Goal: Task Accomplishment & Management: Use online tool/utility

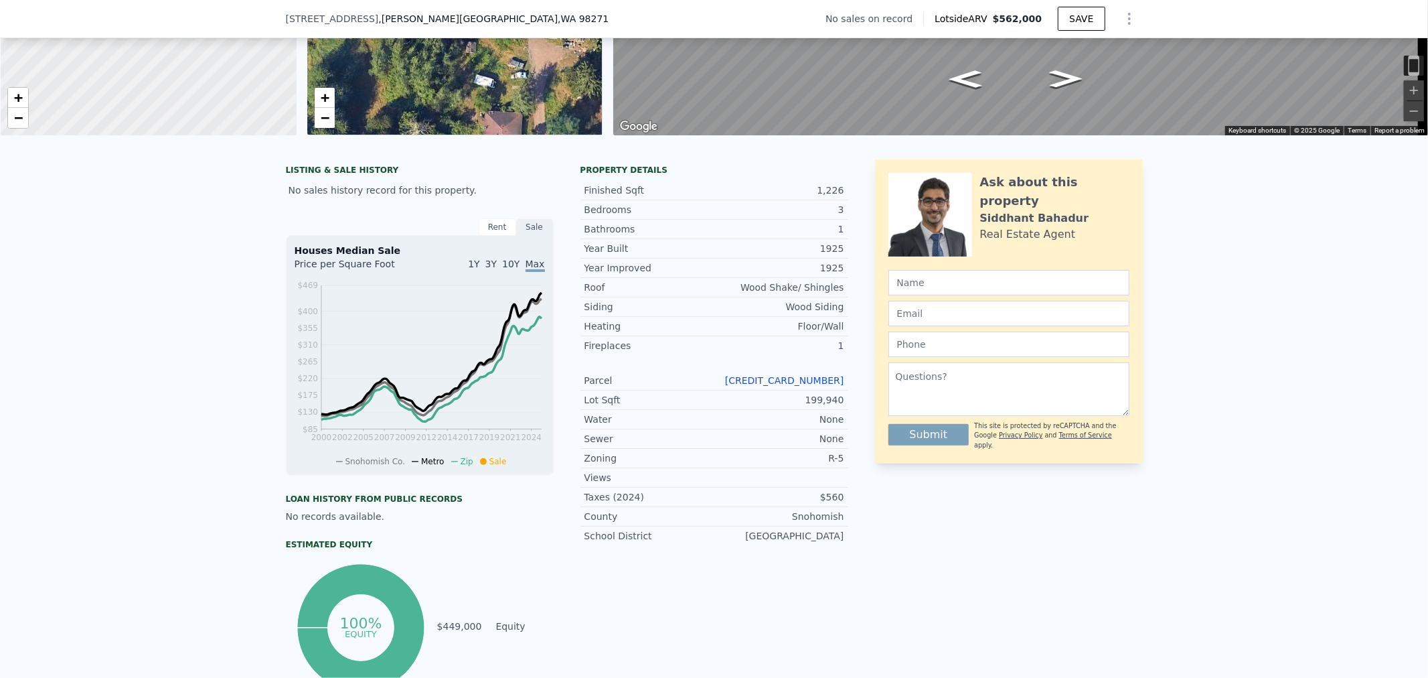
scroll to position [218, 0]
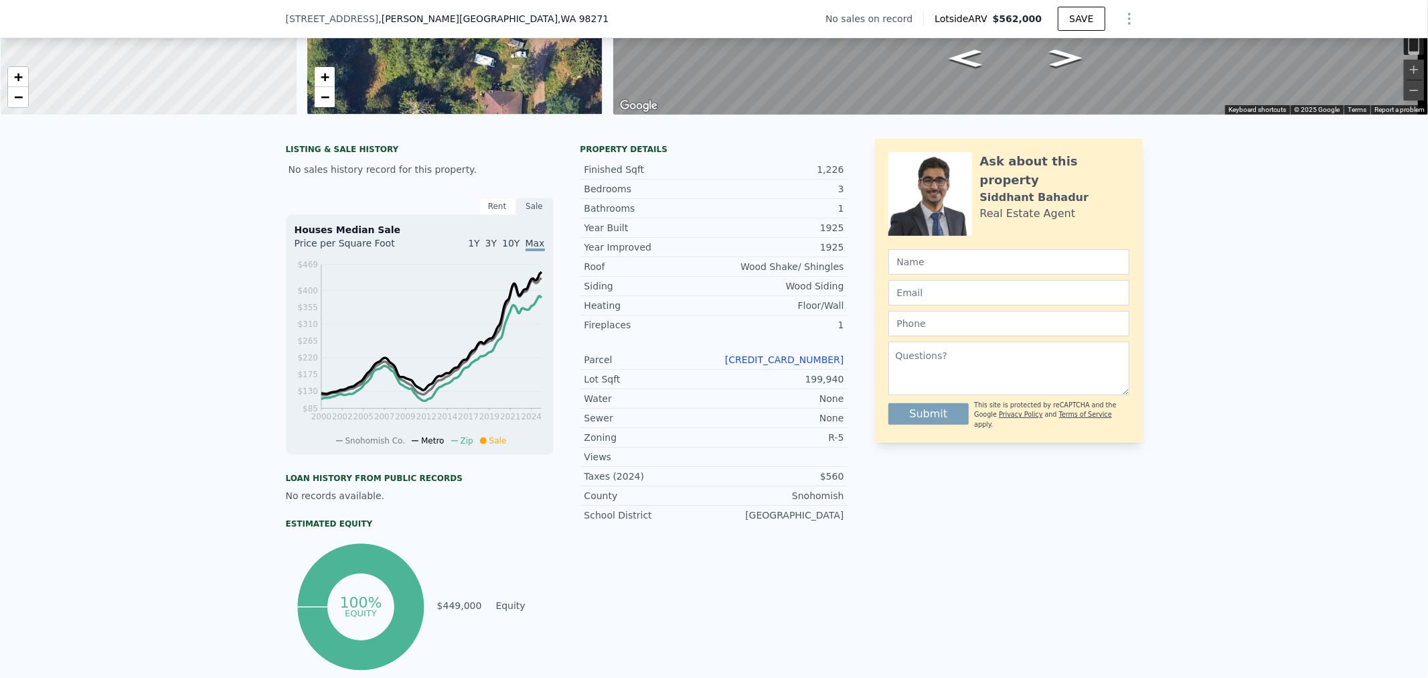
click at [791, 365] on link "300512-003-009-00" at bounding box center [784, 359] width 119 height 11
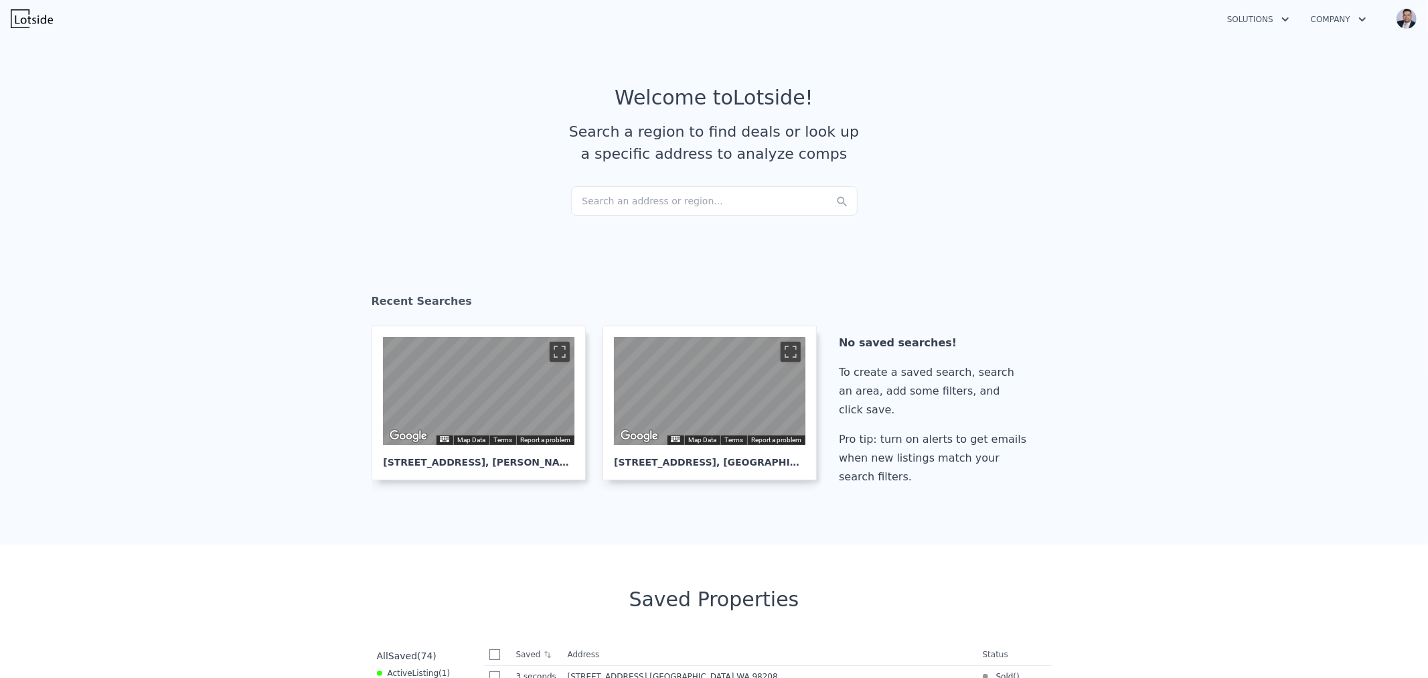
click at [624, 209] on div "Search an address or region..." at bounding box center [714, 200] width 287 height 29
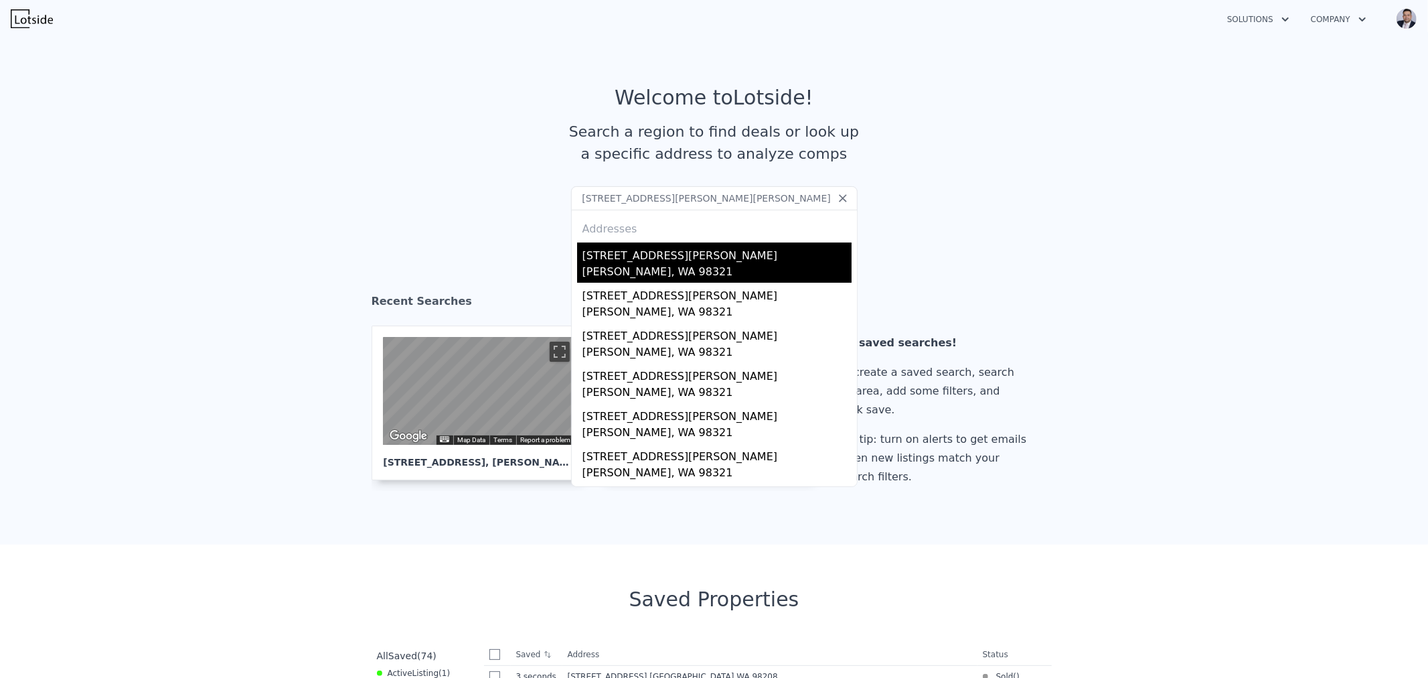
type input "[STREET_ADDRESS][PERSON_NAME][PERSON_NAME]"
click at [620, 266] on div "[PERSON_NAME], WA 98321" at bounding box center [716, 273] width 269 height 19
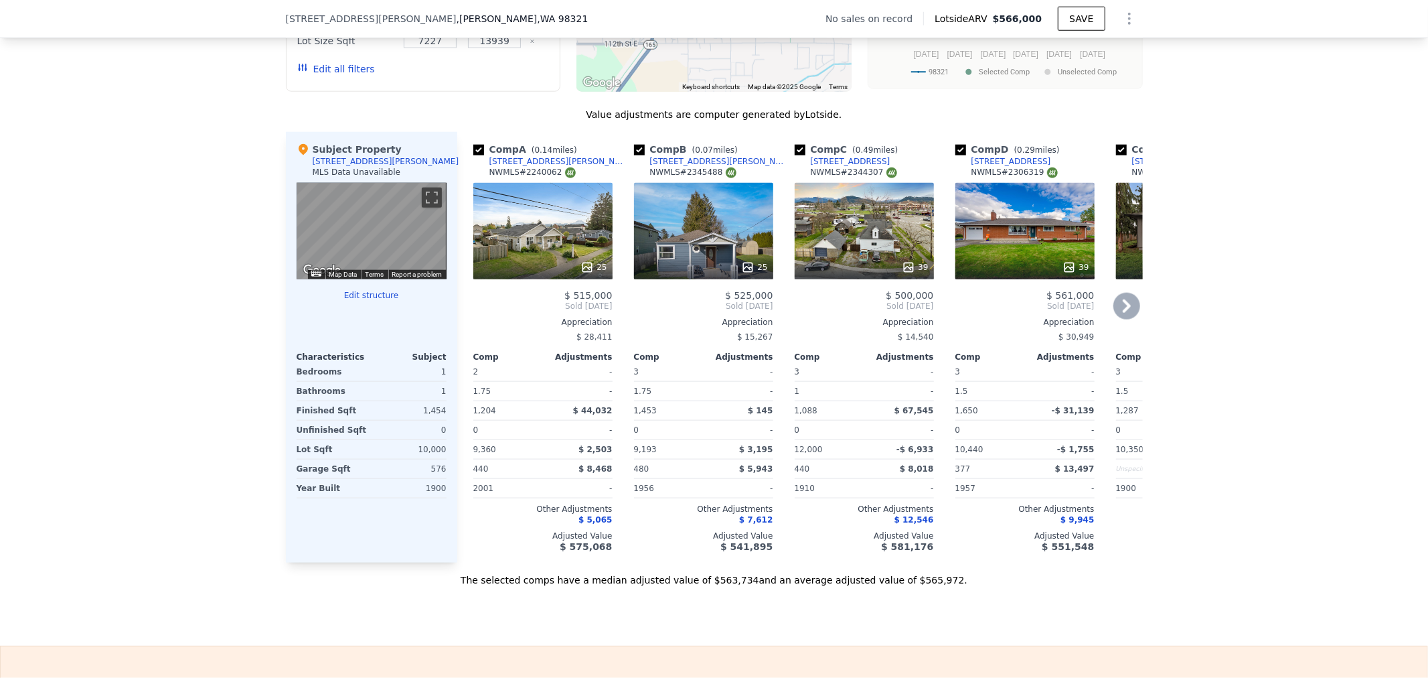
scroll to position [1186, 0]
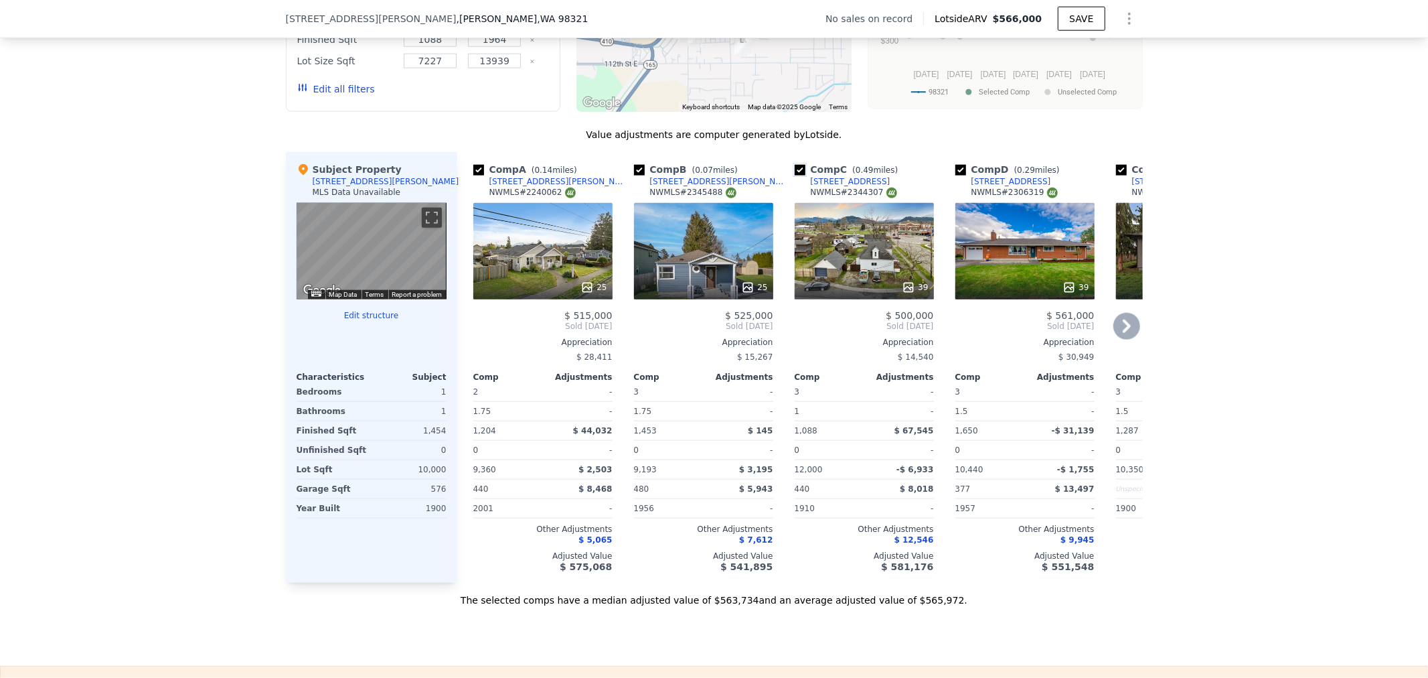
drag, startPoint x: 793, startPoint y: 179, endPoint x: 803, endPoint y: 177, distance: 10.1
click at [795, 175] on input "checkbox" at bounding box center [800, 170] width 11 height 11
checkbox input "false"
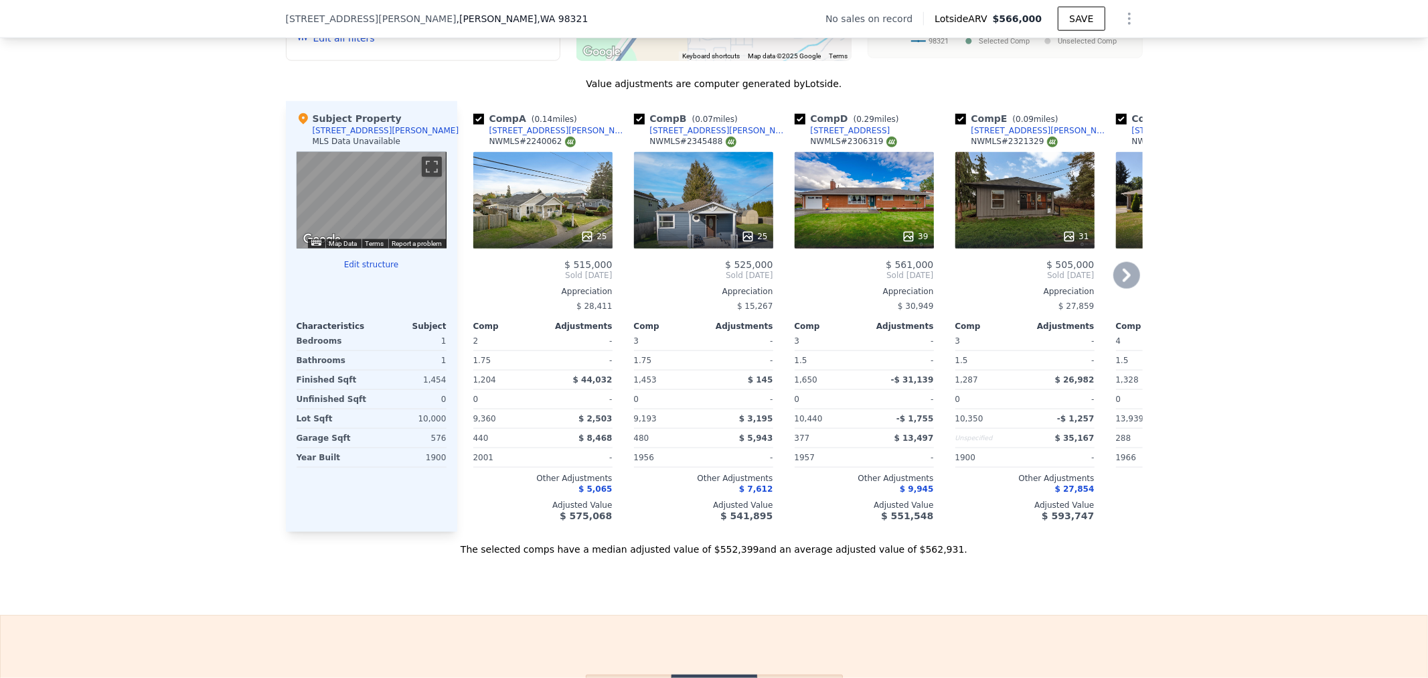
scroll to position [1260, 0]
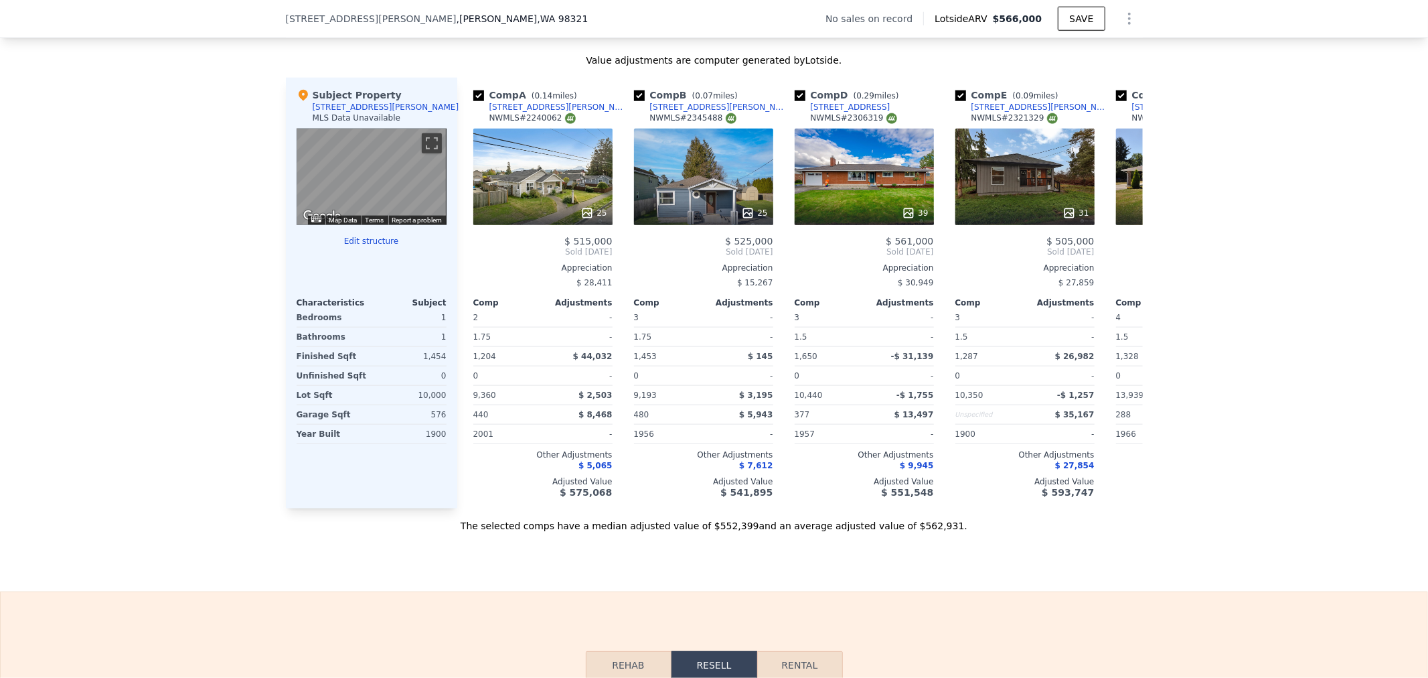
click at [370, 246] on button "Edit structure" at bounding box center [372, 241] width 150 height 11
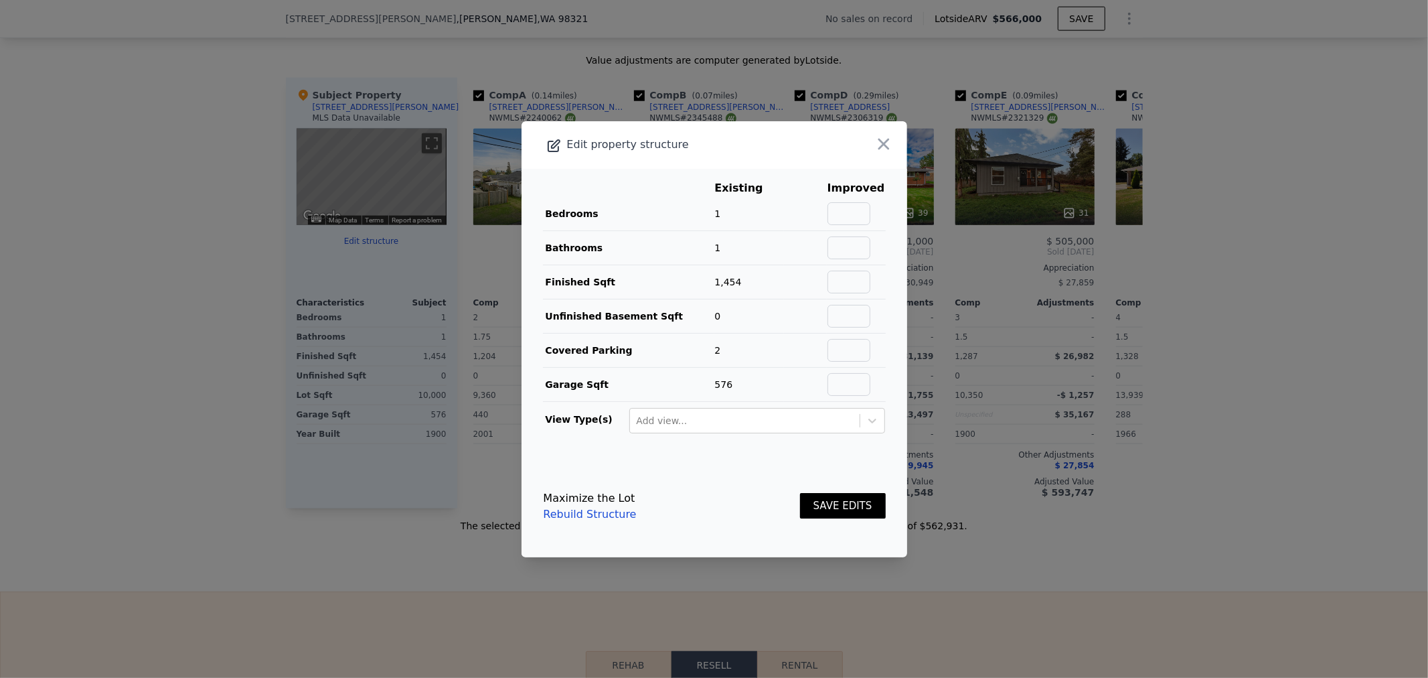
click at [822, 210] on td at bounding box center [805, 214] width 43 height 34
click at [855, 220] on input "text" at bounding box center [849, 213] width 43 height 23
type input "2"
click at [844, 250] on input "text" at bounding box center [849, 247] width 43 height 23
type input "1"
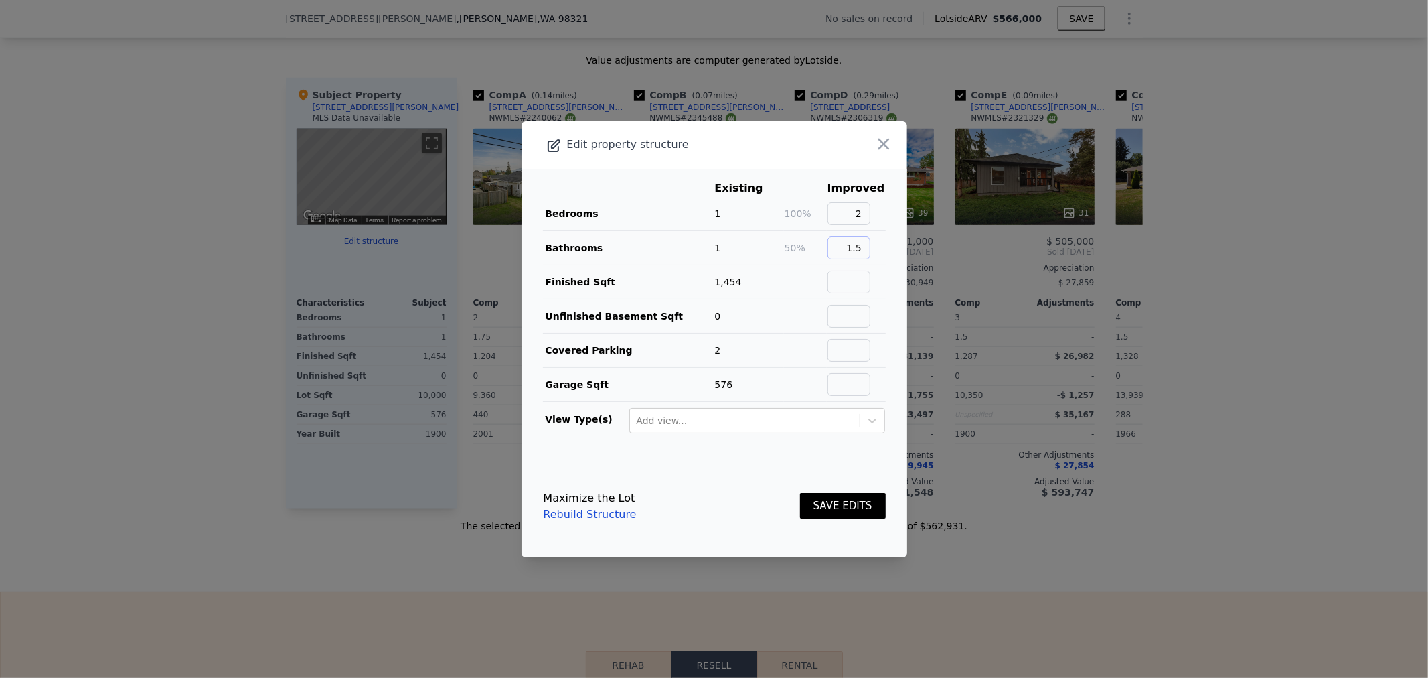
type input "1.5"
click at [835, 512] on button "SAVE EDITS" at bounding box center [843, 506] width 86 height 26
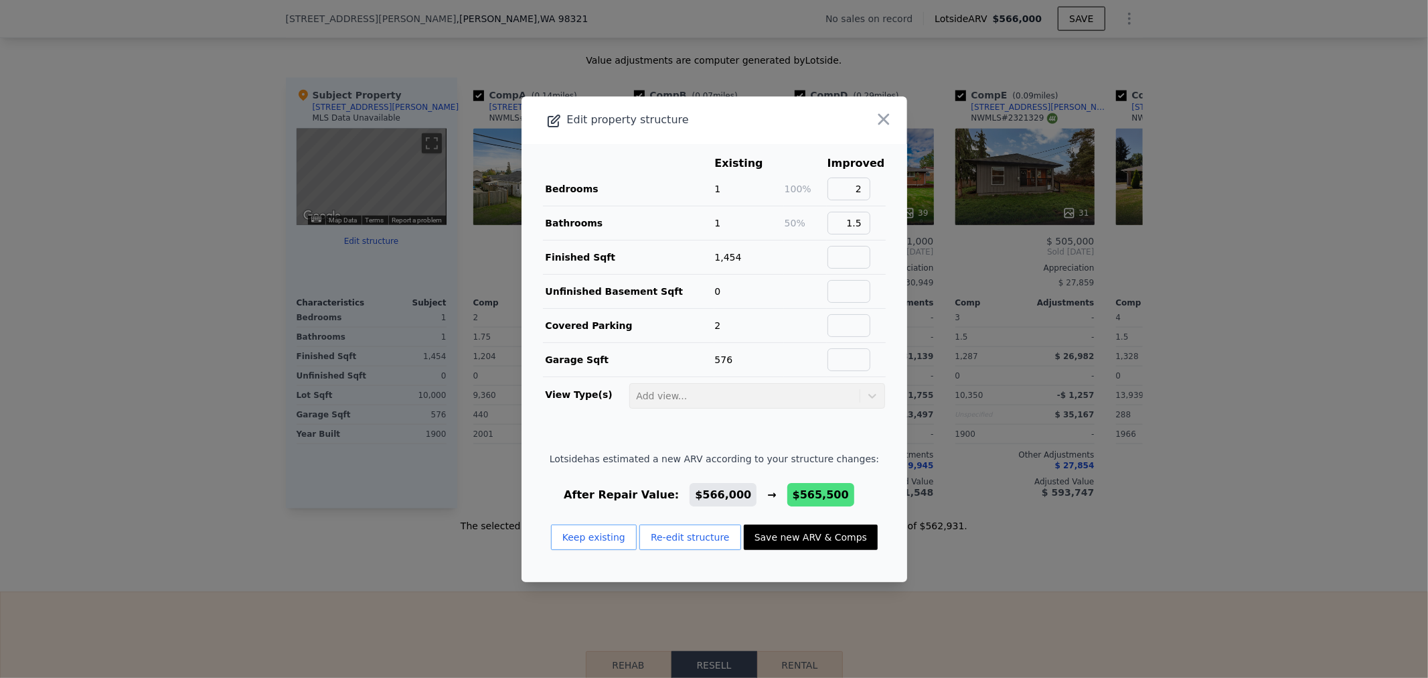
click at [780, 540] on button "Save new ARV & Comps" at bounding box center [811, 536] width 134 height 25
type input "$ 565,500"
type input "$ 29,537"
checkbox input "true"
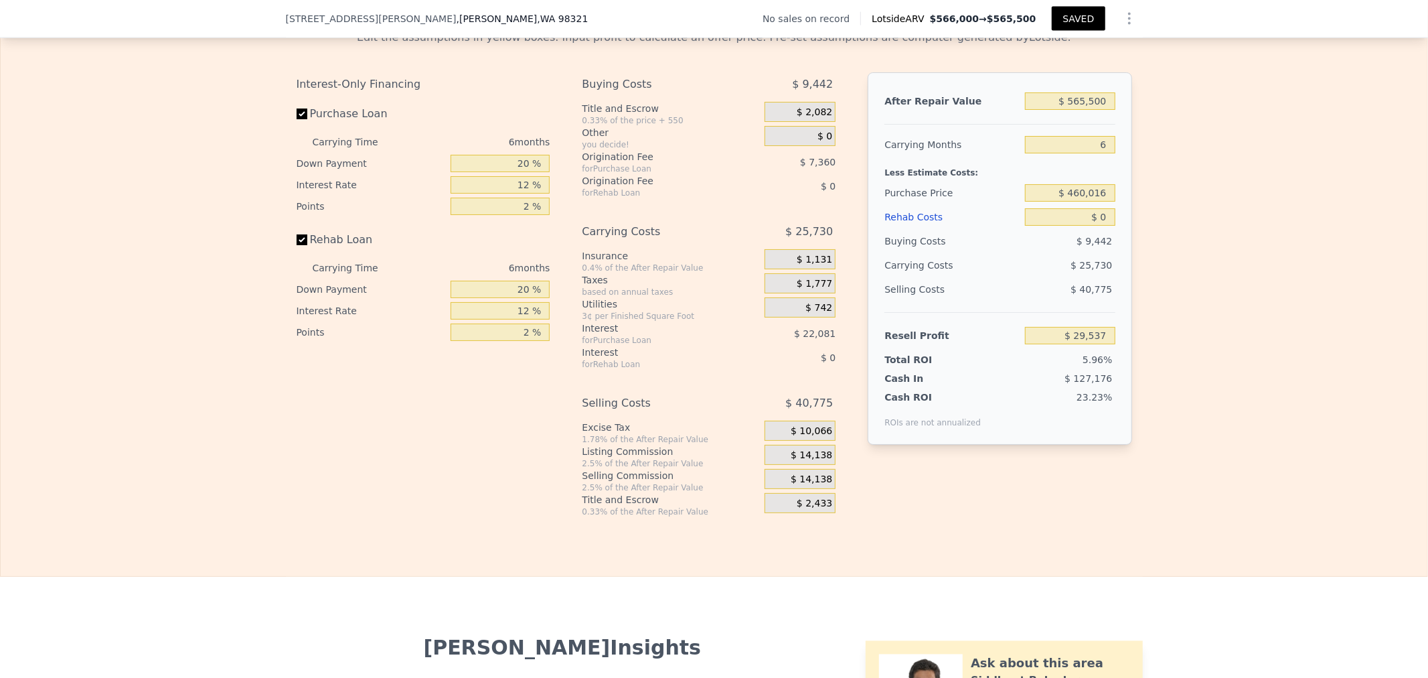
scroll to position [1930, 0]
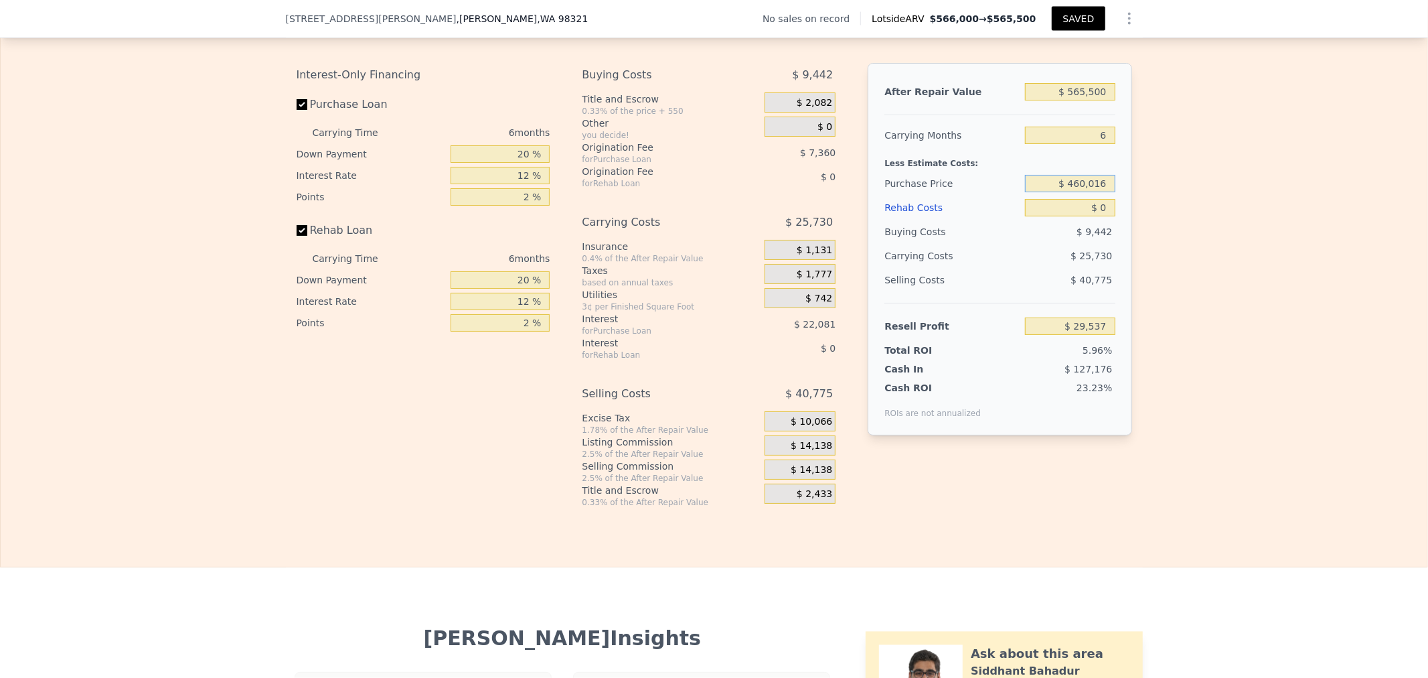
drag, startPoint x: 1052, startPoint y: 206, endPoint x: 1281, endPoint y: 184, distance: 229.4
click at [1281, 184] on div "Edit the assumptions in yellow boxes. Input profit to calculate an offer price.…" at bounding box center [714, 258] width 1427 height 498
type input "$ 275,000"
type input "$ 227,009"
type input "$ 1"
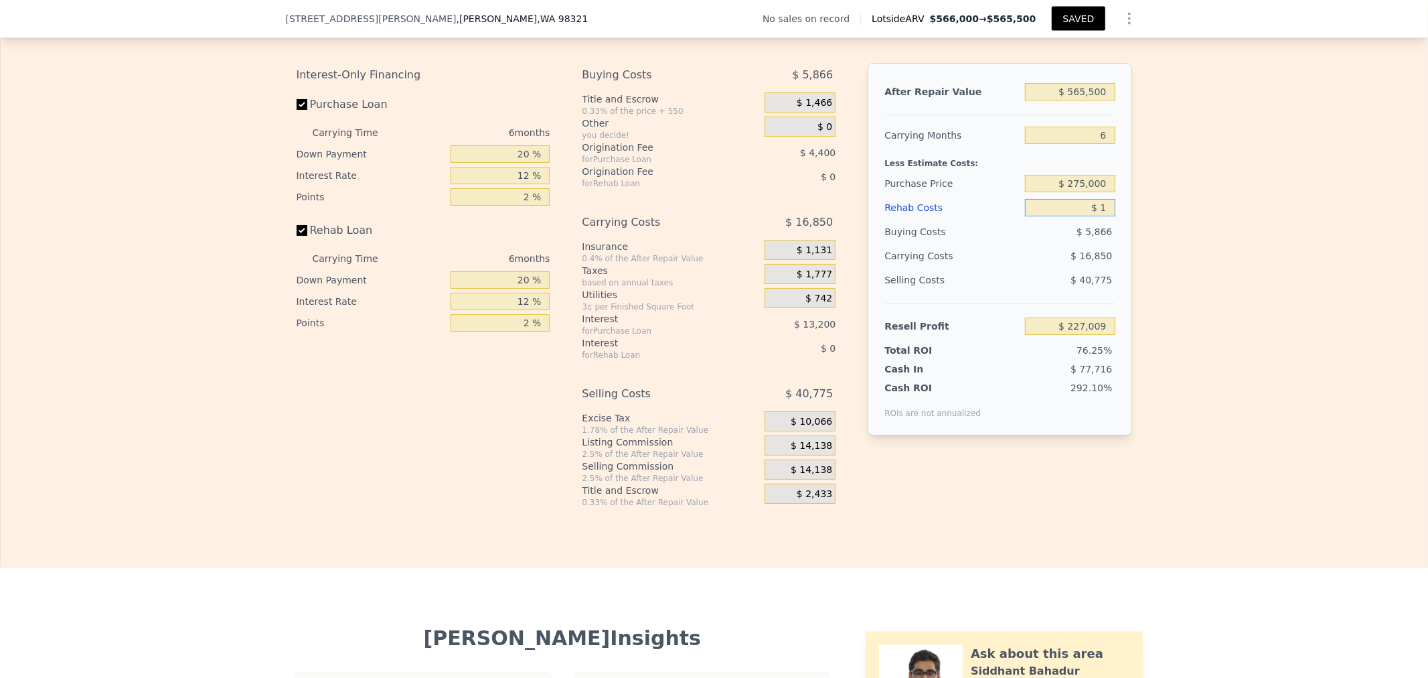
type input "$ 227,008"
type input "$ 12"
type input "$ 226,997"
type input "$ 125"
type input "$ 226,876"
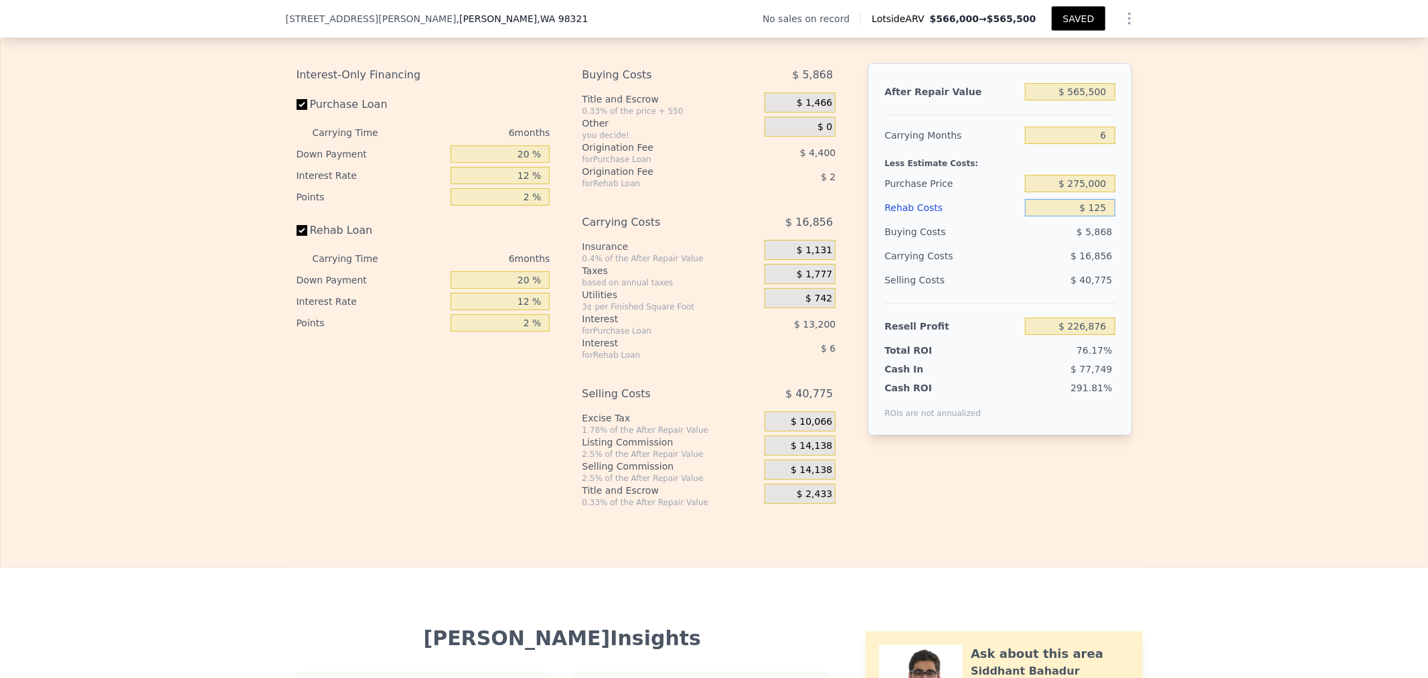
type input "$ 1,250"
type input "$ 225,679"
type input "$ 12,500"
type input "$ 213,709"
type input "$ 125,000"
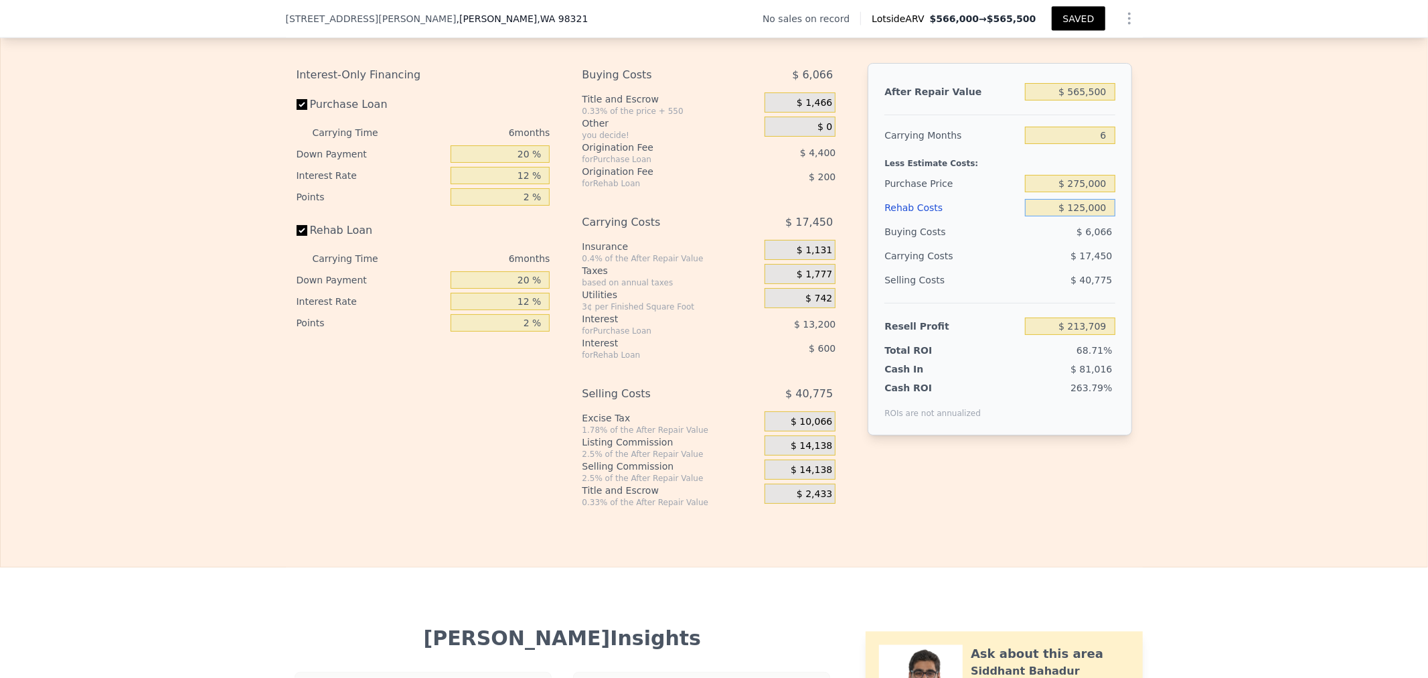
type input "$ 94,009"
type input "$ 125,000"
drag, startPoint x: 560, startPoint y: 164, endPoint x: 777, endPoint y: 145, distance: 218.5
click at [701, 145] on div "Interest-Only Financing Purchase Loan Carrying Time 6 months Down Payment 20 % …" at bounding box center [715, 285] width 836 height 445
type input "1 %"
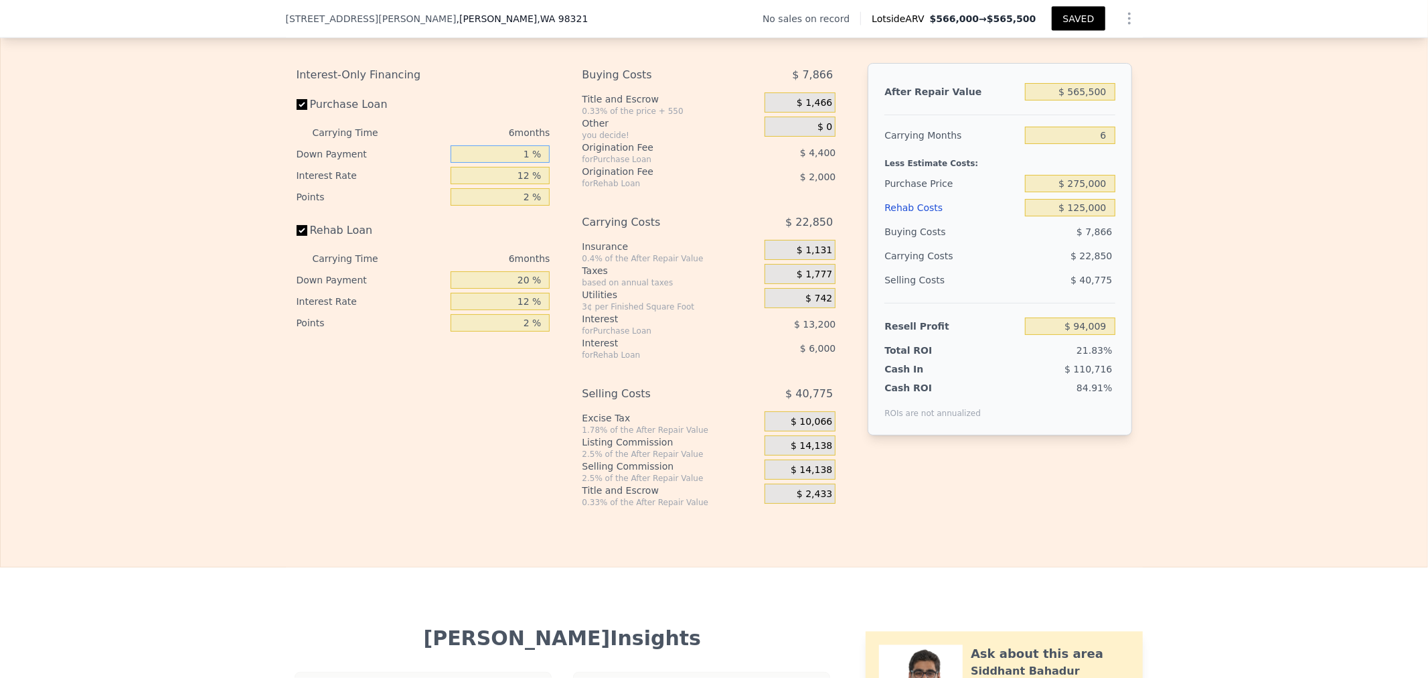
type input "$ 89,826"
type input "15 %"
type input "$ 92,906"
type input "15 %"
type input "2.5 %"
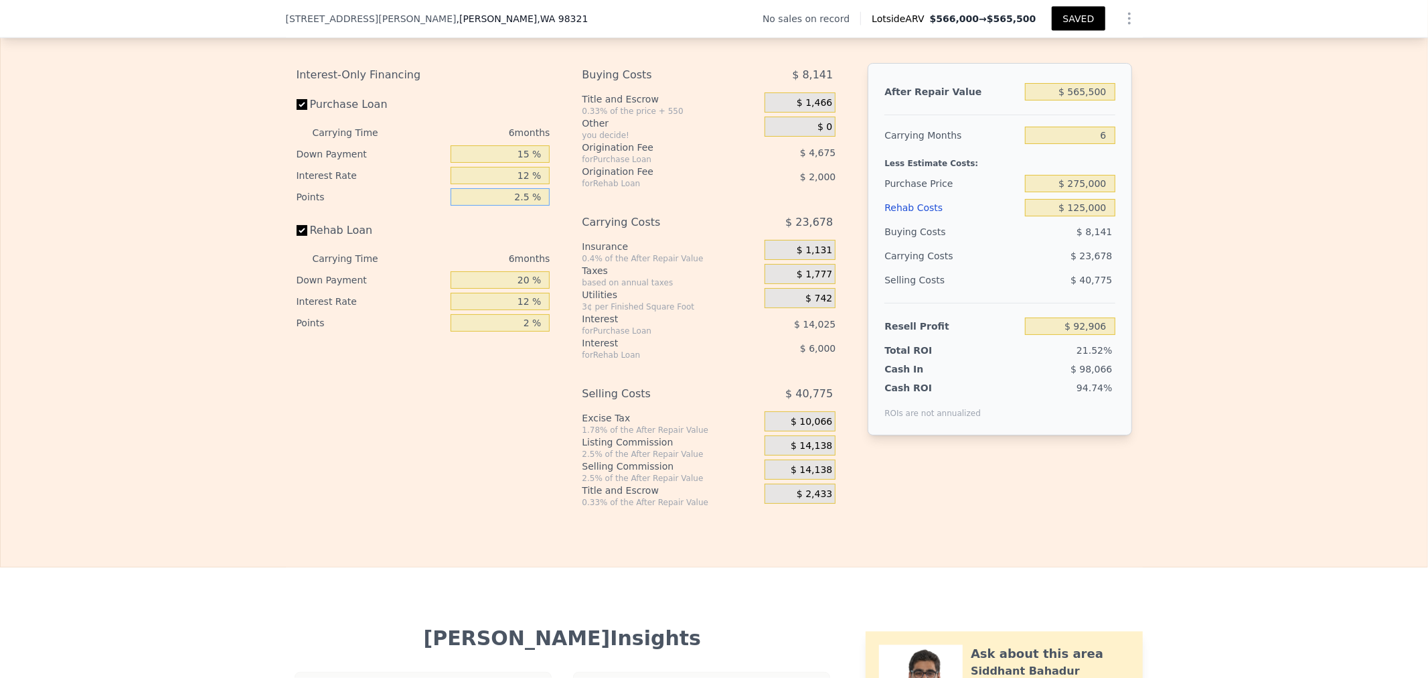
type input "$ 91,737"
type input "2.5 %"
type input "0 %"
type input "$ 89,737"
type input "0 %"
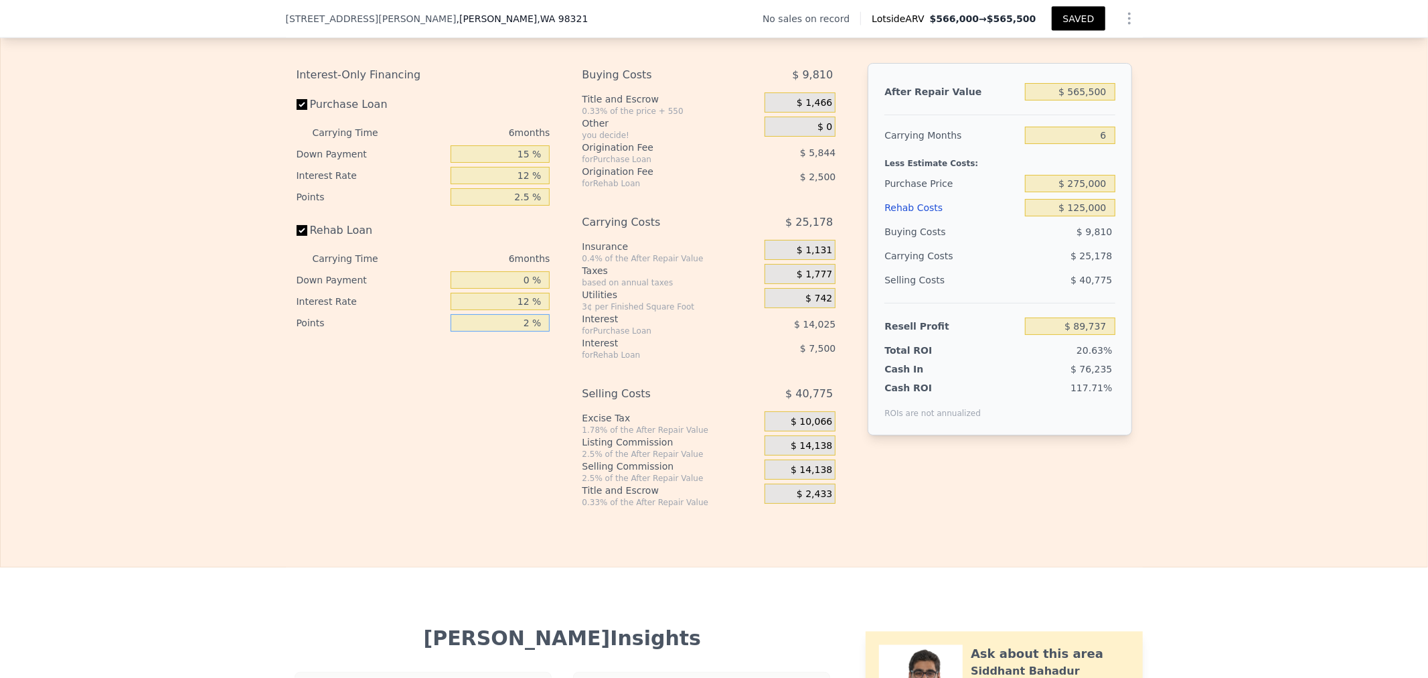
type input "5 %"
type input "$ 85,987"
type input "5 %"
click at [805, 137] on div "$ 0" at bounding box center [800, 126] width 71 height 20
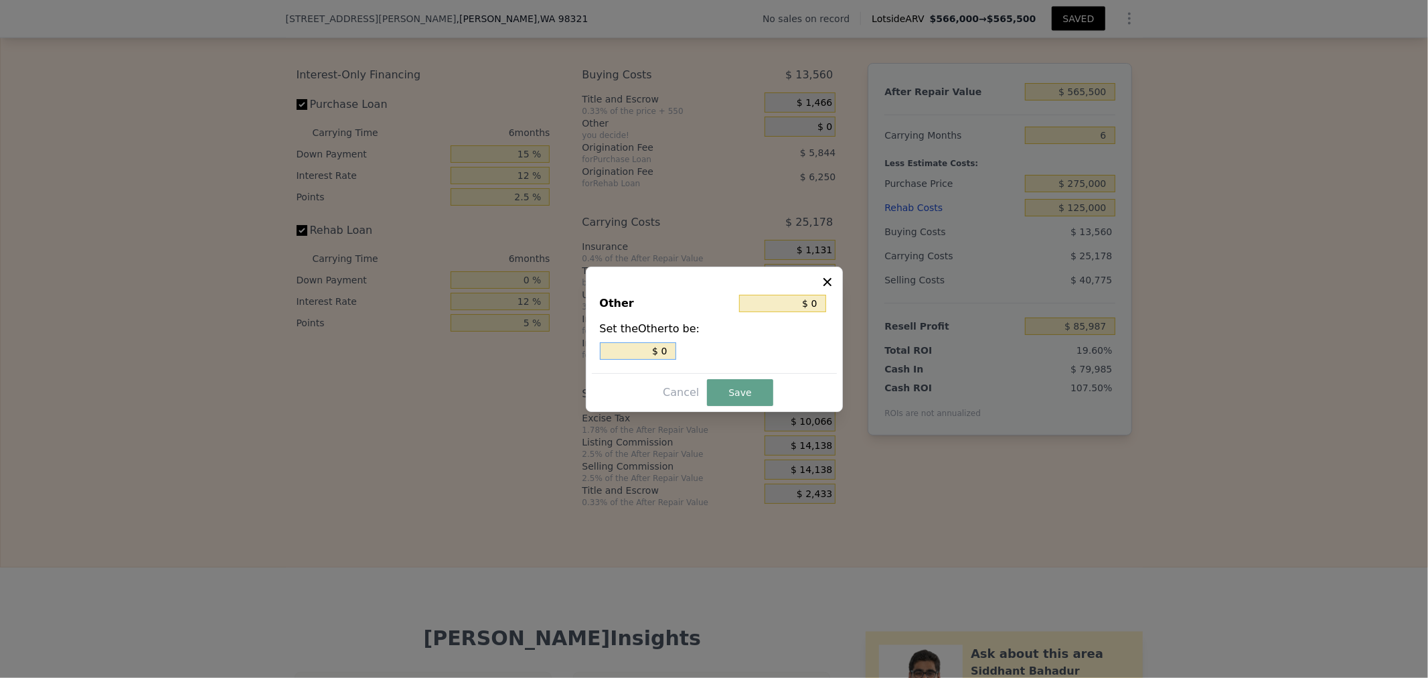
drag, startPoint x: 643, startPoint y: 351, endPoint x: 766, endPoint y: 351, distance: 122.5
click at [737, 355] on div "$ 0" at bounding box center [714, 350] width 229 height 17
type input "$ 2"
type input "$ 29"
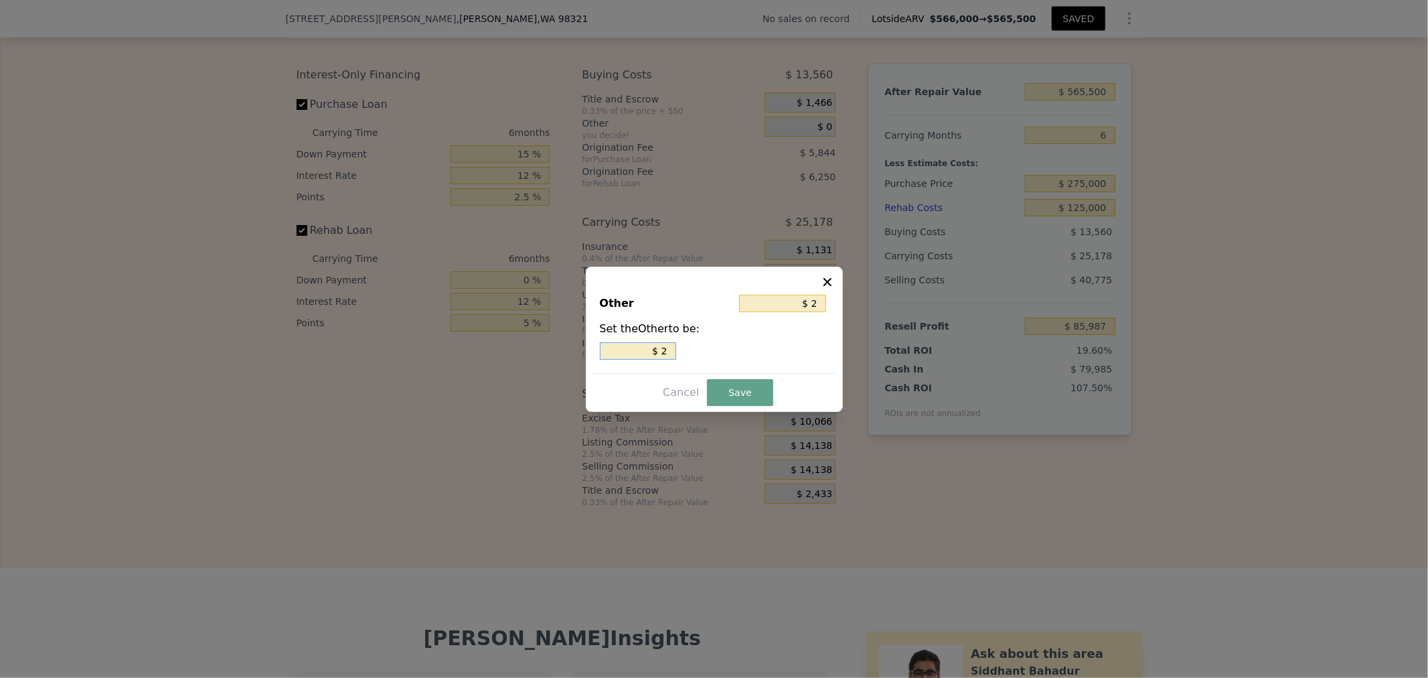
type input "$ 29"
type input "$ 290"
type input "$ 2,900"
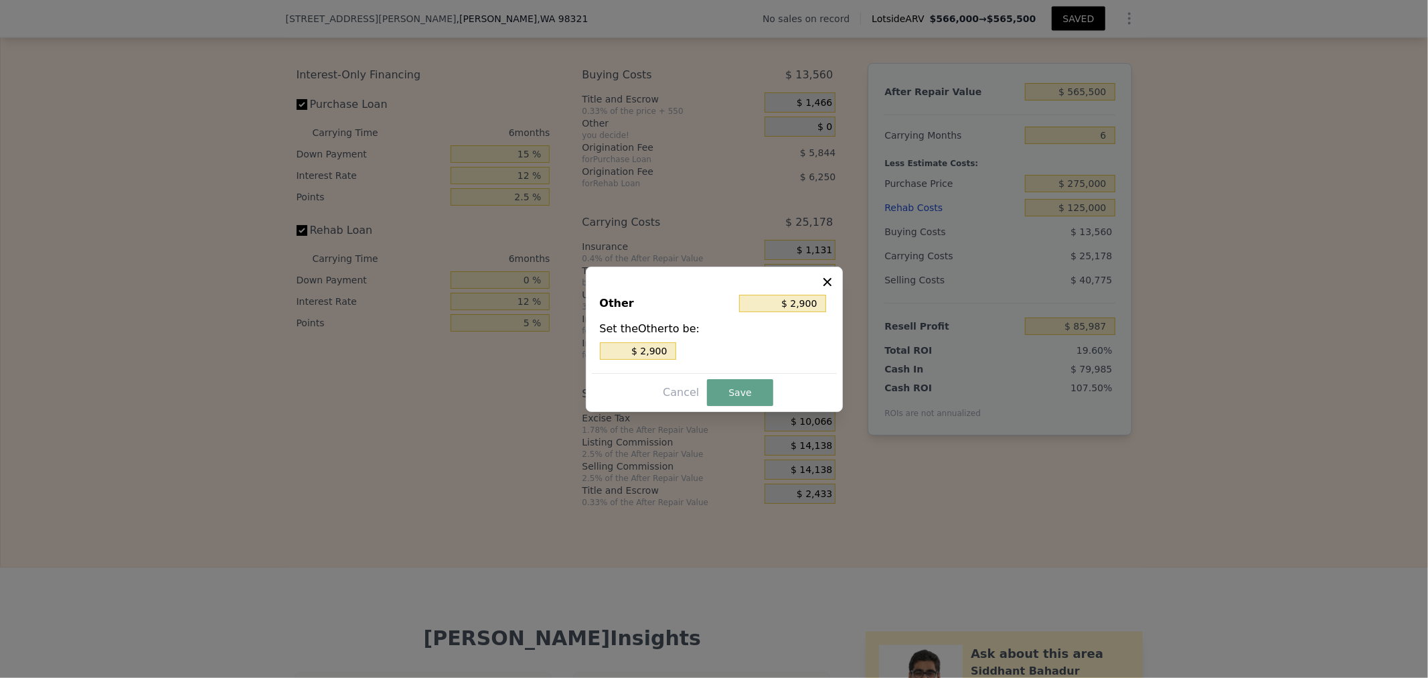
drag, startPoint x: 726, startPoint y: 173, endPoint x: 718, endPoint y: 183, distance: 13.4
click at [724, 176] on div at bounding box center [714, 339] width 1428 height 678
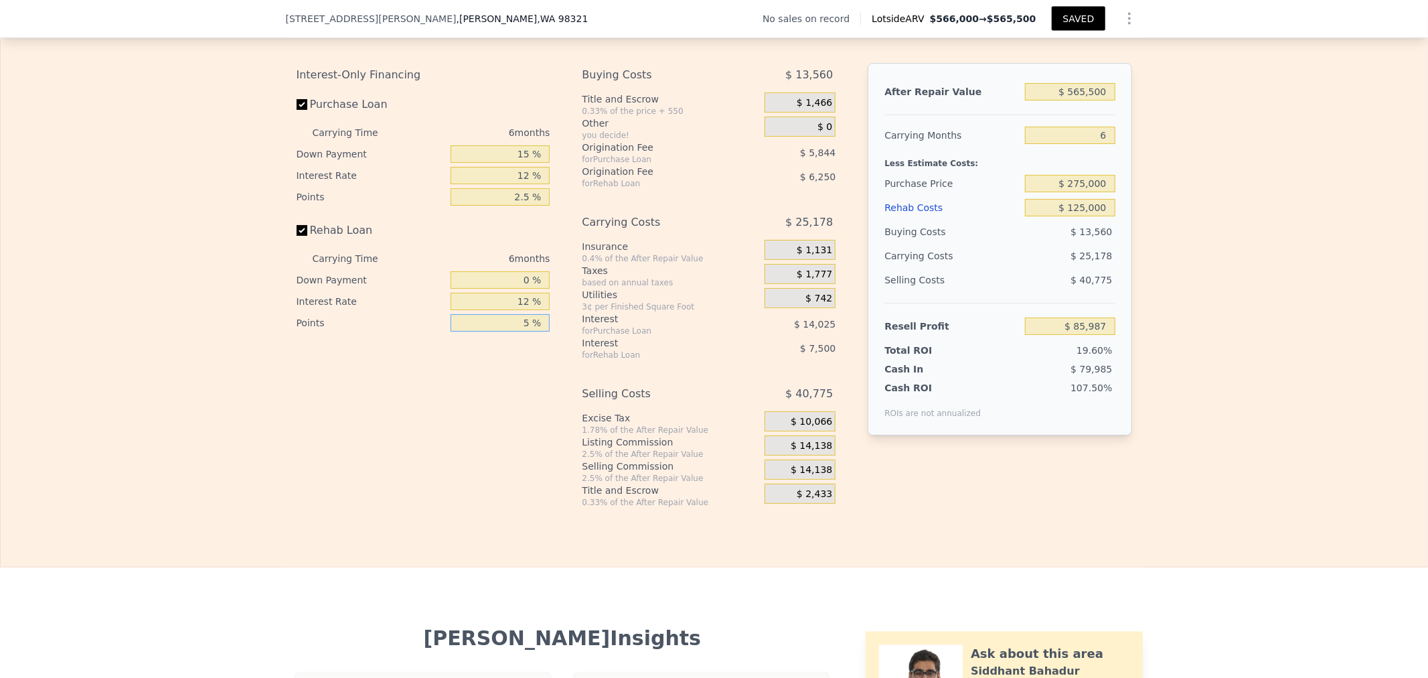
drag, startPoint x: 493, startPoint y: 349, endPoint x: 710, endPoint y: 326, distance: 218.2
click at [701, 326] on div "Interest-Only Financing Purchase Loan Carrying Time 6 months Down Payment 15 % …" at bounding box center [715, 285] width 836 height 445
type input "2 %"
type input "$ 89,737"
type input "2.5 %"
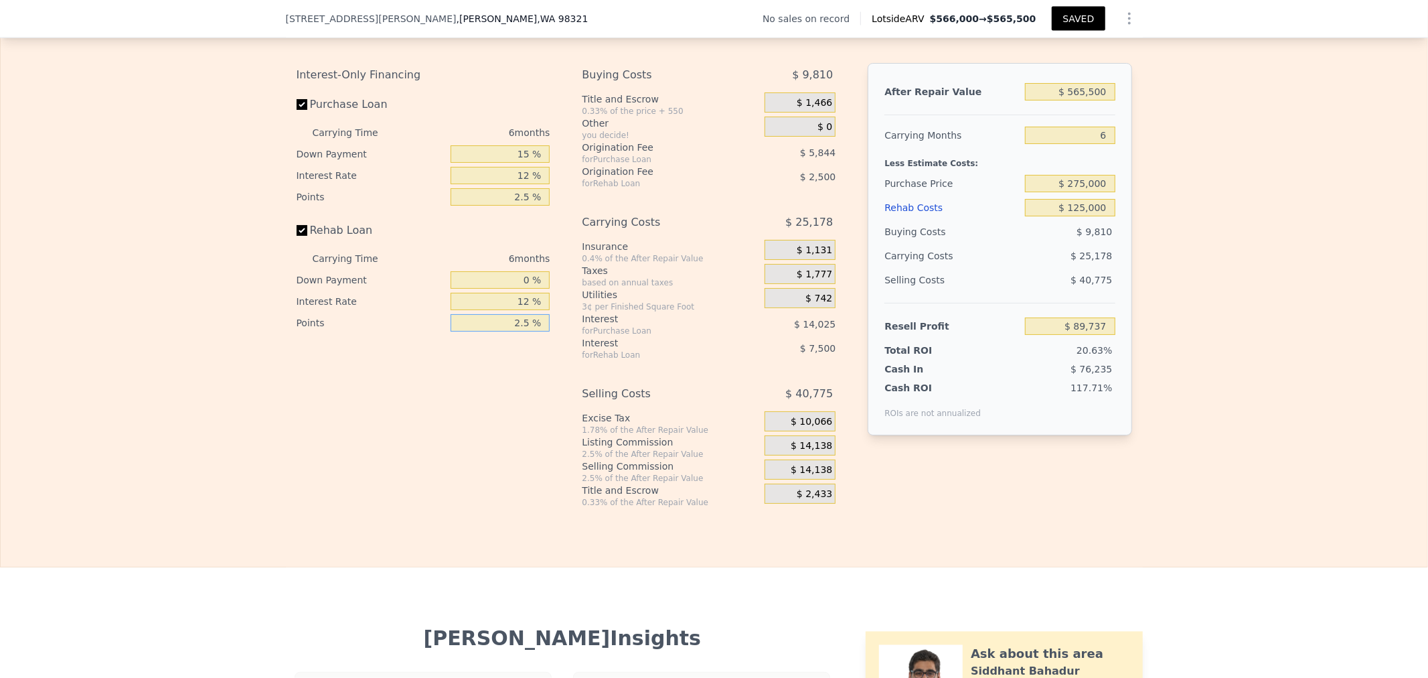
type input "$ 89,112"
type input "2.5 %"
drag, startPoint x: 513, startPoint y: 193, endPoint x: 751, endPoint y: 189, distance: 237.7
click at [688, 189] on div "Interest-Only Financing Purchase Loan Carrying Time 6 months Down Payment 15 % …" at bounding box center [715, 285] width 836 height 445
type input "1 %"
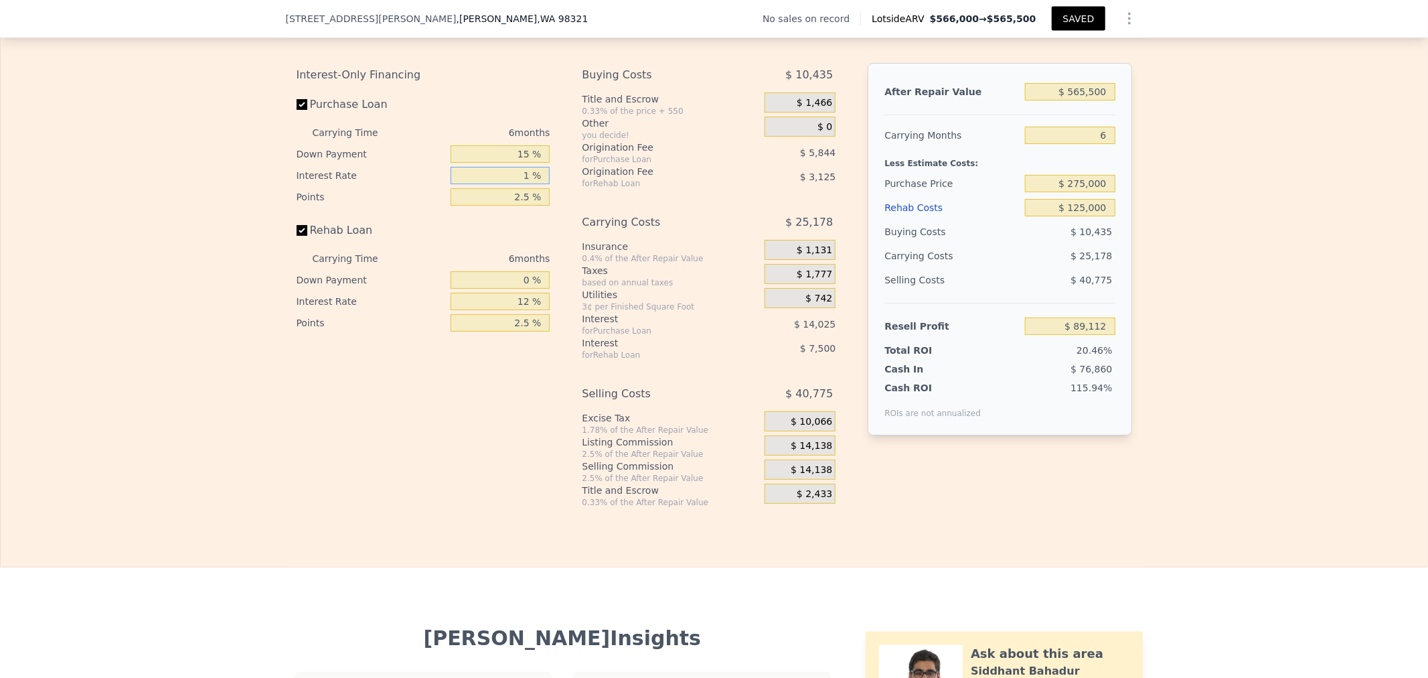
type input "$ 101,970"
type input "11 %"
type input "$ 90,282"
type input "11.8 %"
type input "$ 89,346"
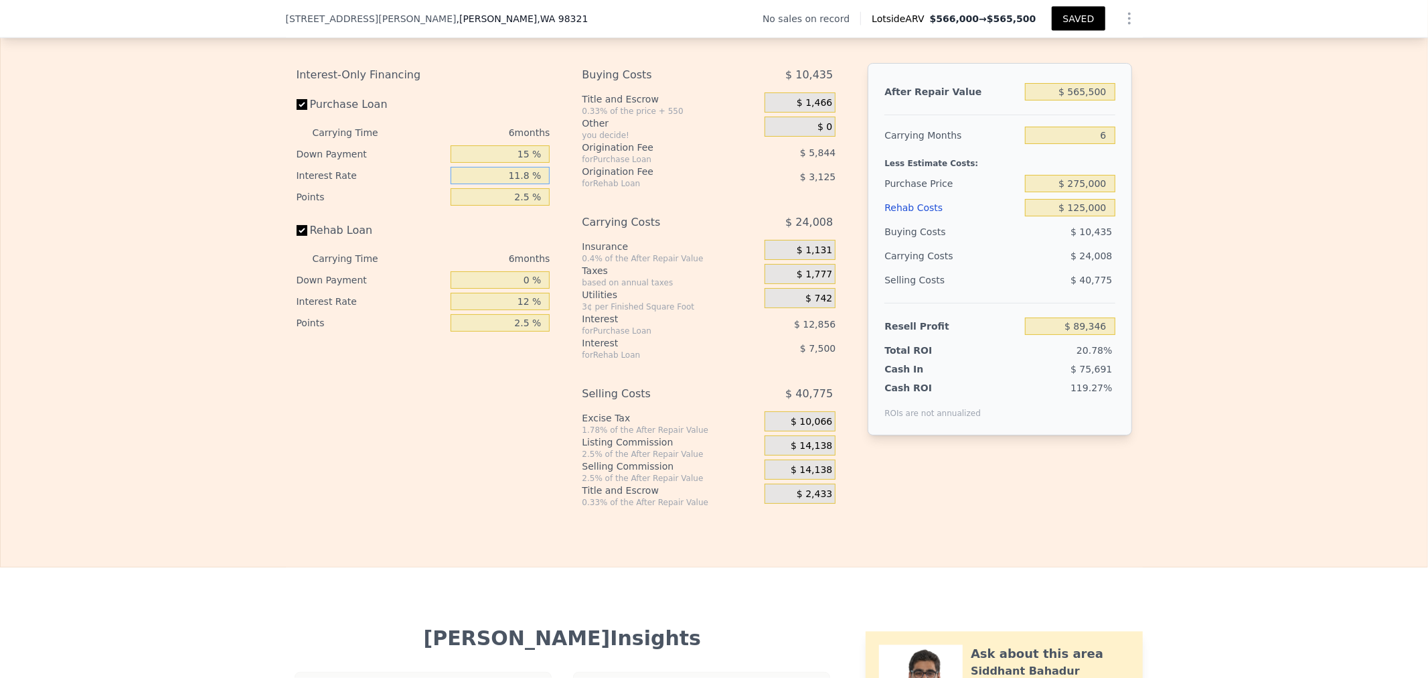
type input "11.87 %"
type input "$ 89,268"
type input "11.87 %"
type input "1 %"
type input "$ 96,144"
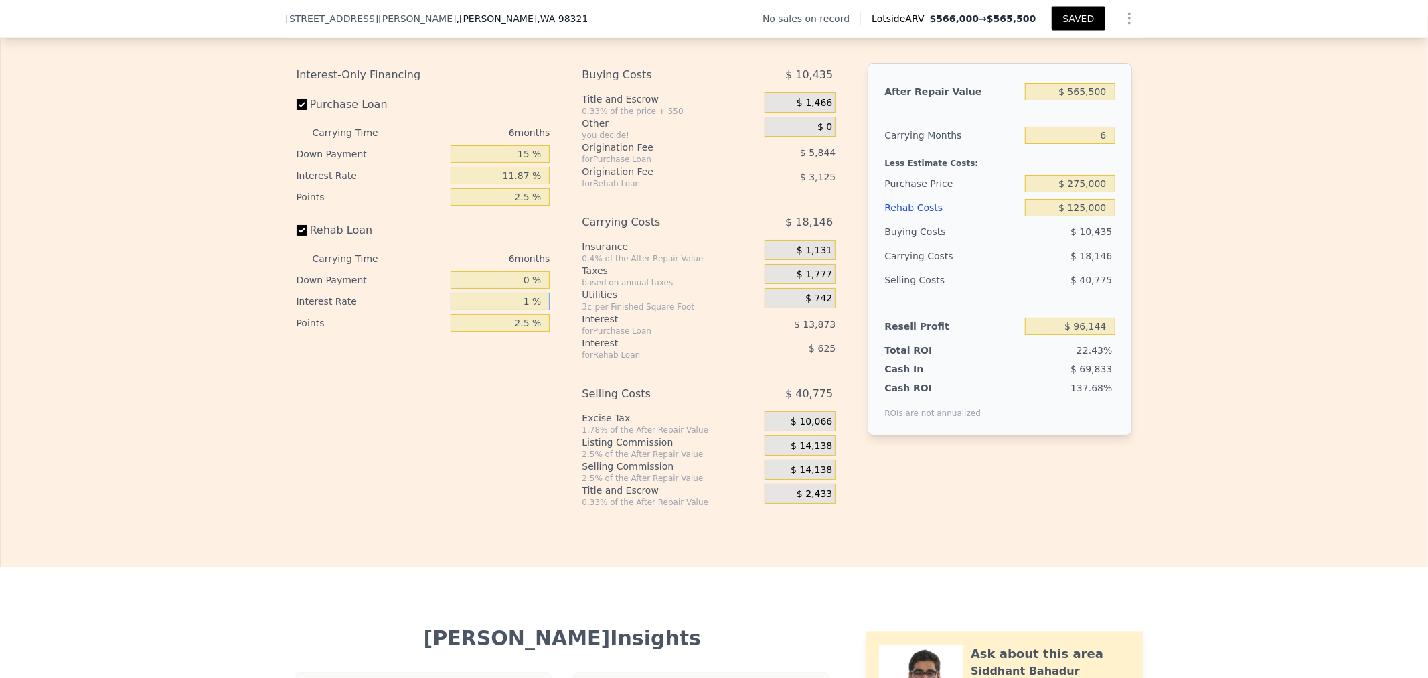
type input "11 %"
type input "$ 89,892"
type input "11.8 %"
type input "$ 89,394"
type input "11.87 %"
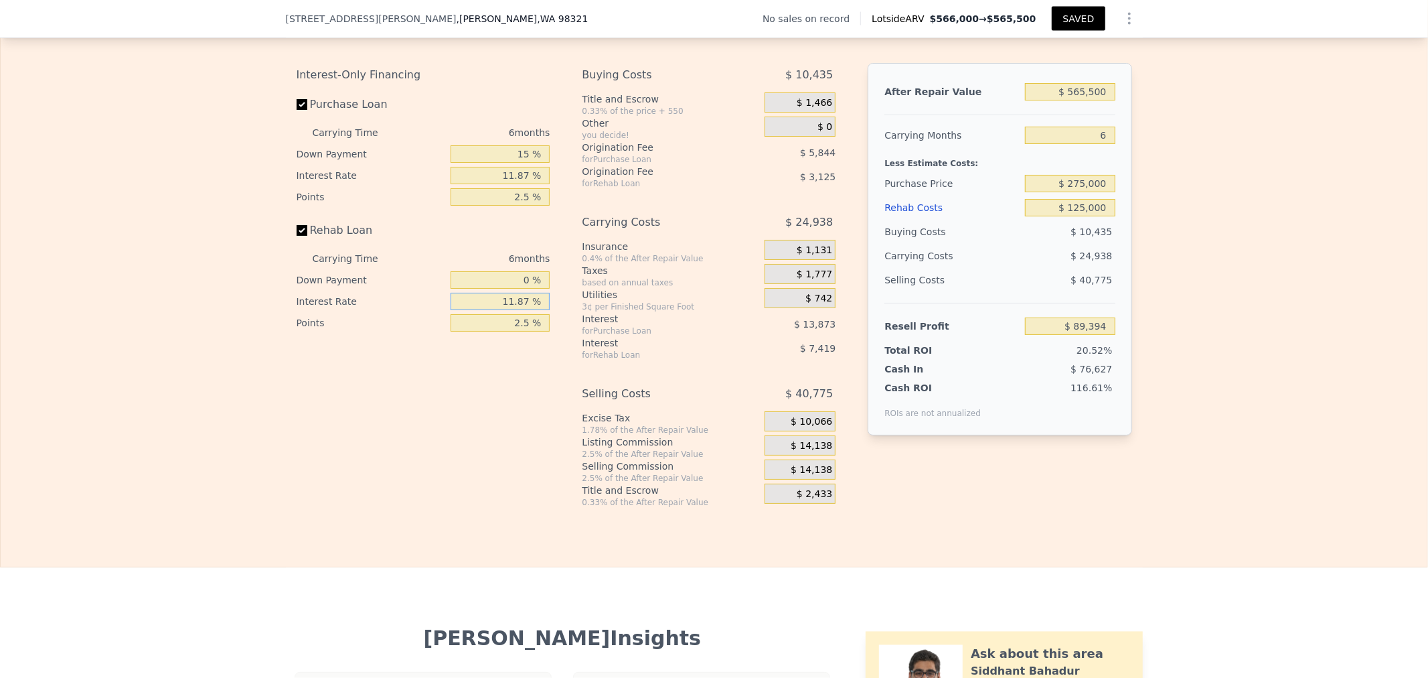
type input "$ 89,352"
type input "11.87 %"
click at [794, 137] on div "$ 0" at bounding box center [800, 126] width 71 height 20
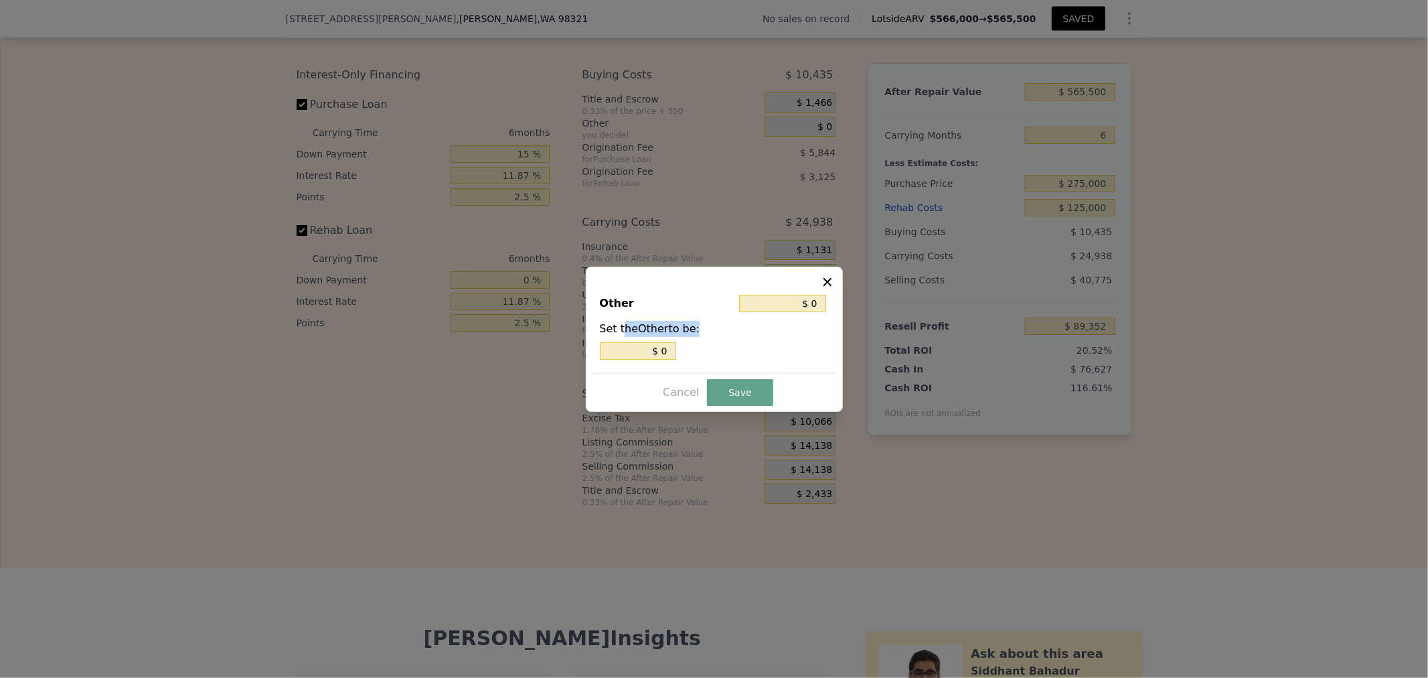
drag, startPoint x: 672, startPoint y: 336, endPoint x: 694, endPoint y: 339, distance: 21.7
click at [694, 339] on div "Set the Other to be: $ 0" at bounding box center [714, 340] width 229 height 39
click at [659, 351] on input "$ 0" at bounding box center [638, 350] width 76 height 17
drag, startPoint x: 651, startPoint y: 351, endPoint x: 723, endPoint y: 349, distance: 72.4
click at [718, 349] on div "$ 0" at bounding box center [714, 350] width 229 height 17
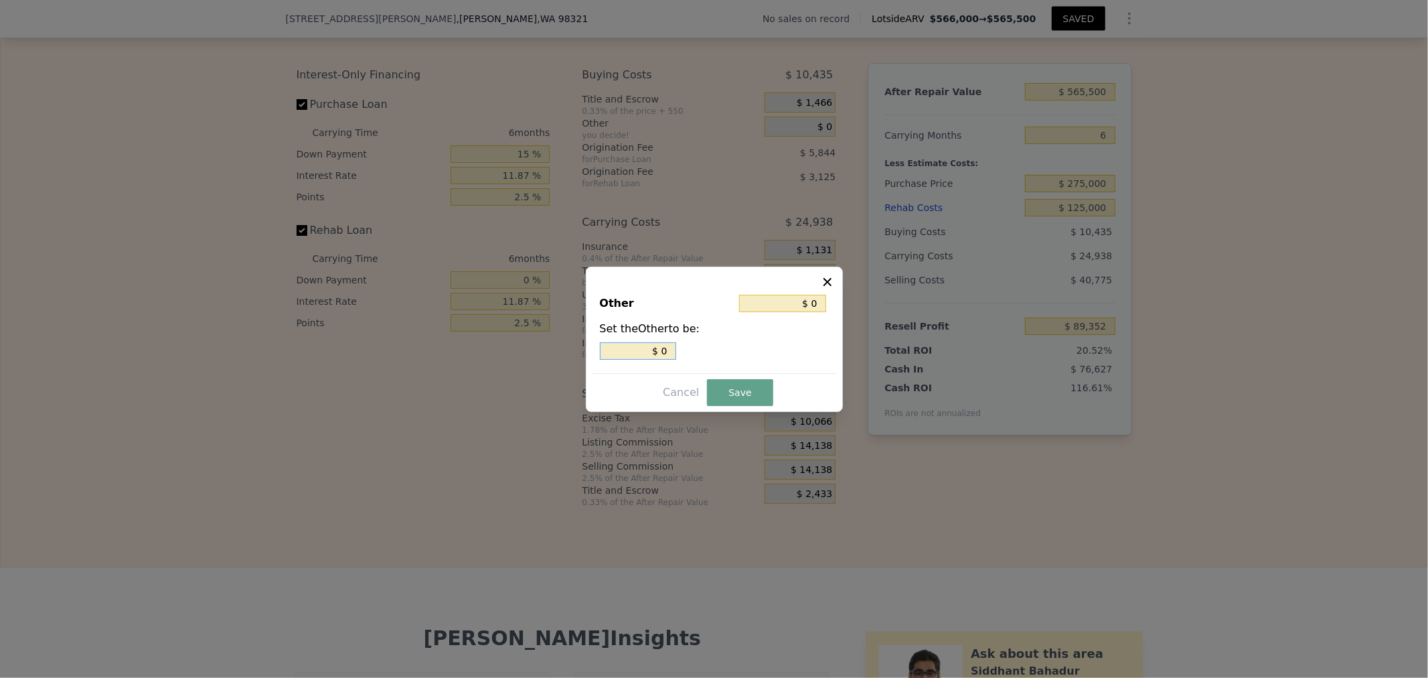
type input "$ 2"
type input "$ 29"
type input "$ 290"
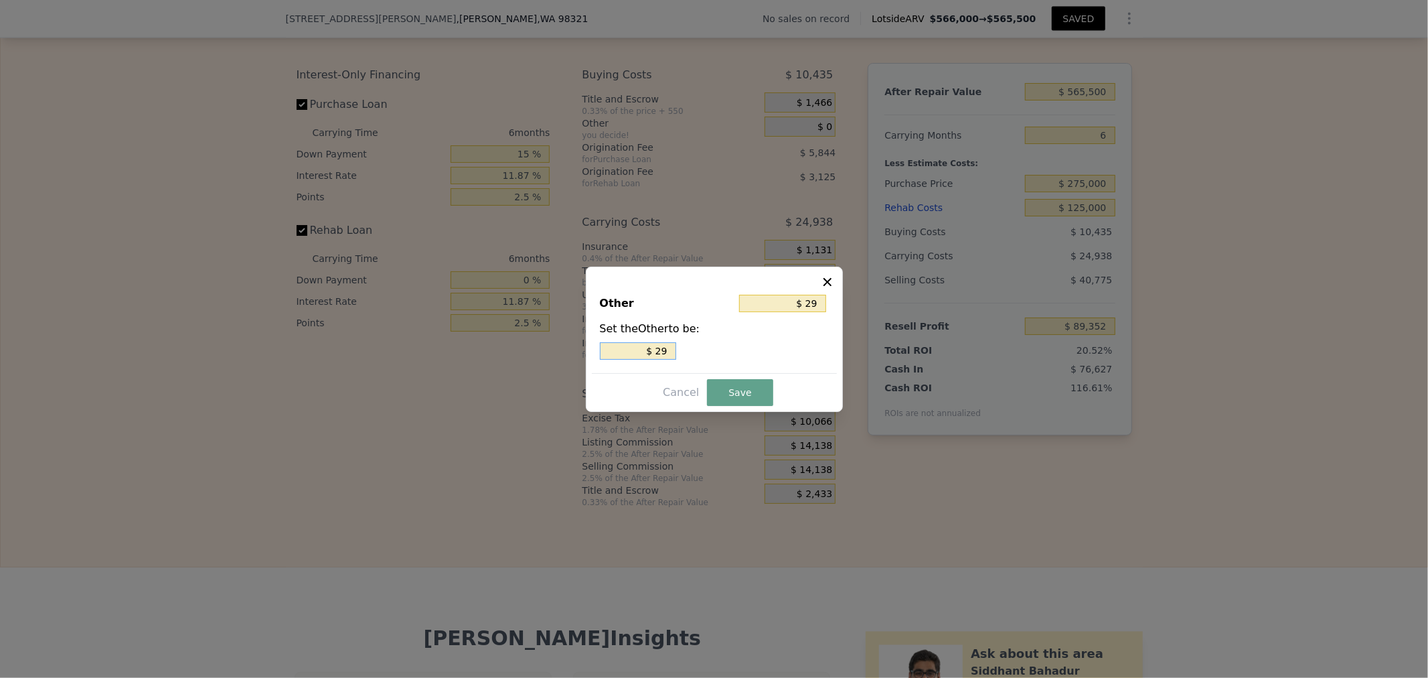
type input "$ 290"
type input "$ 2,900"
click at [749, 392] on button "Save" at bounding box center [740, 392] width 66 height 27
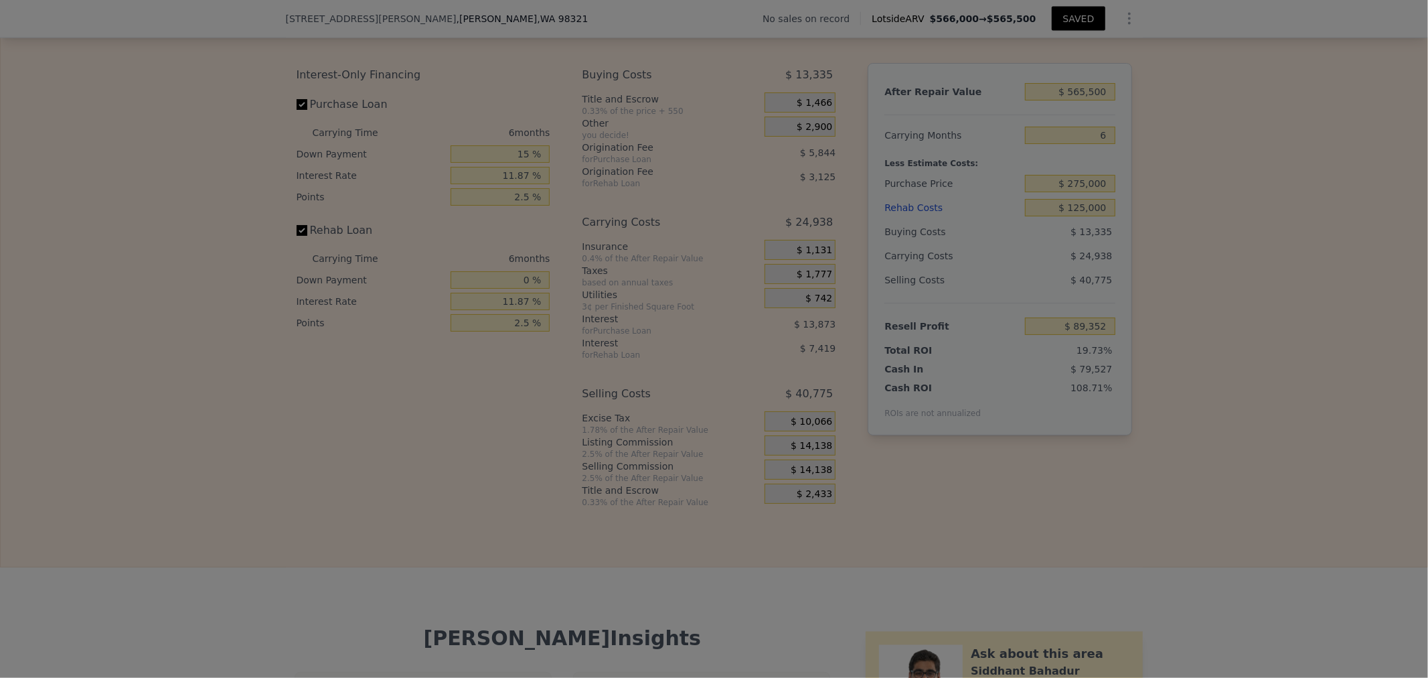
type input "$ 86,452"
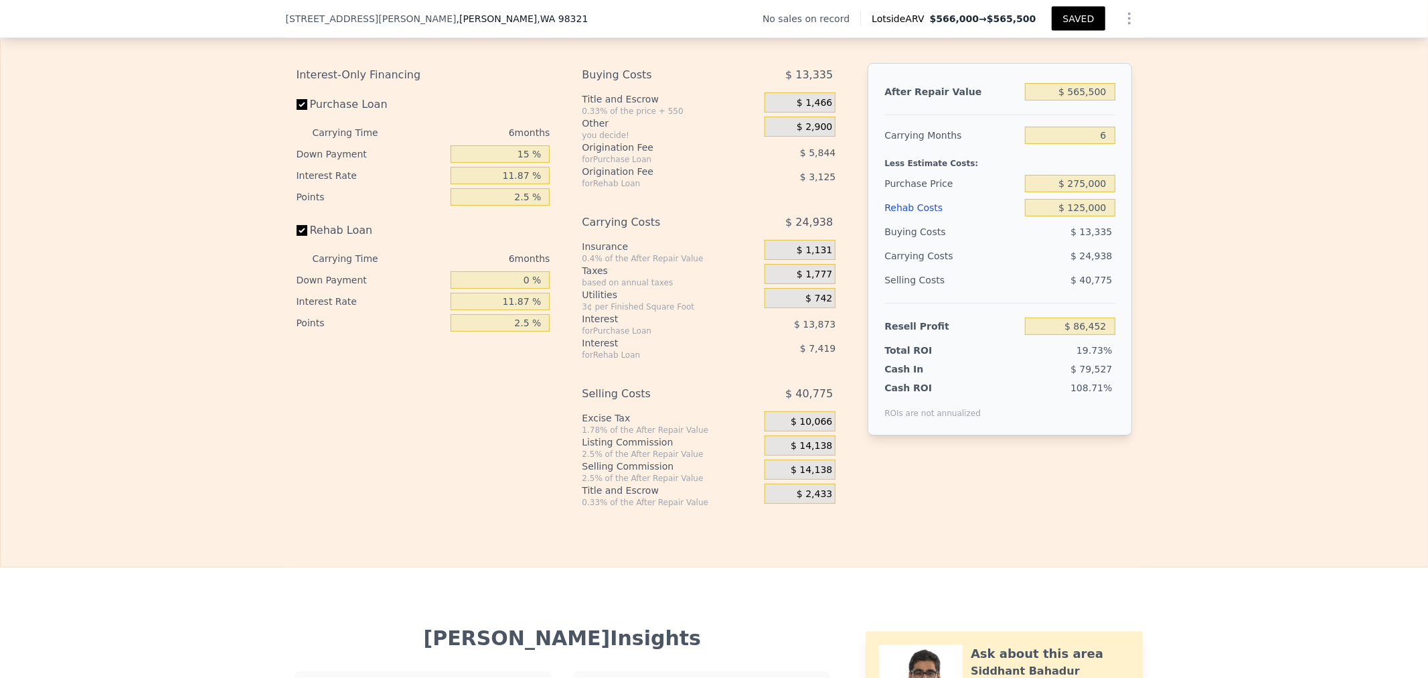
click at [789, 435] on div "$ 10,066" at bounding box center [800, 423] width 71 height 24
click at [789, 455] on div "$ 14,138" at bounding box center [800, 445] width 71 height 20
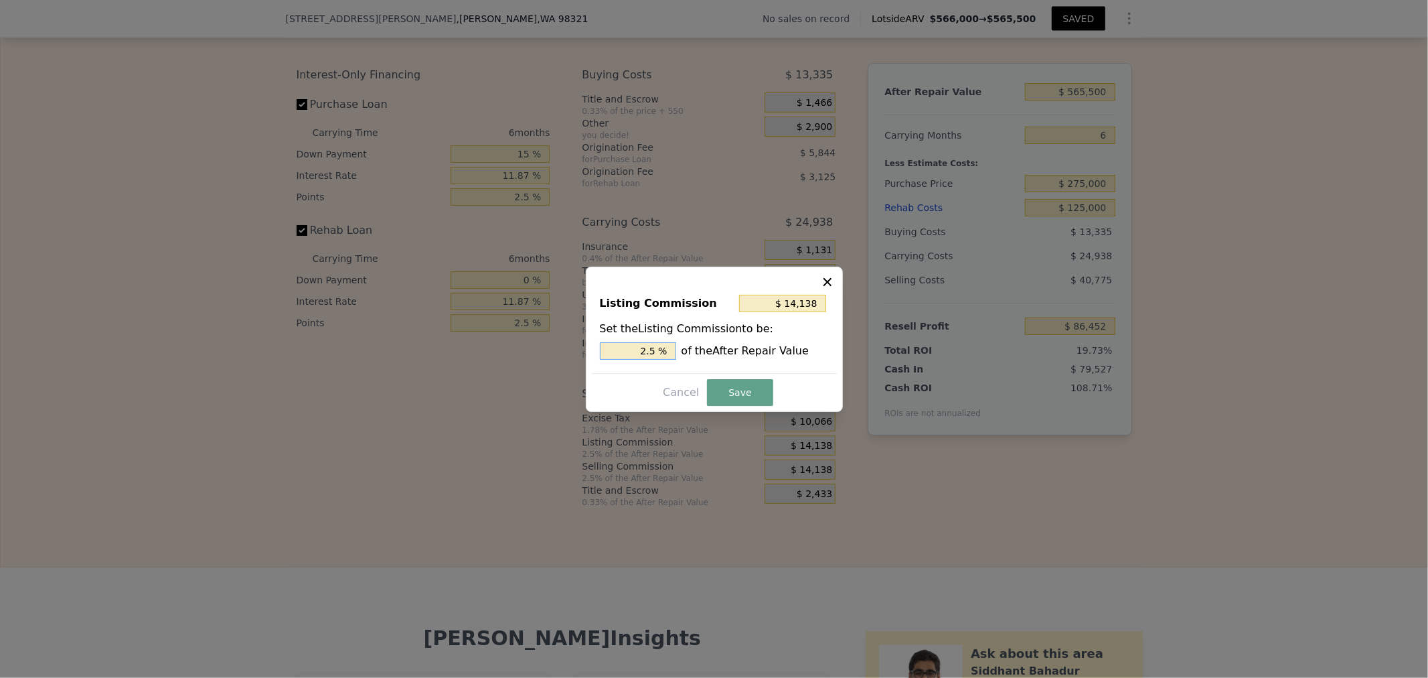
drag, startPoint x: 634, startPoint y: 349, endPoint x: 715, endPoint y: 355, distance: 81.2
click at [682, 355] on div "2.5 % of the After Repair Value" at bounding box center [714, 350] width 229 height 17
type input "$ 5,655"
type input "1. %"
type input "$ 6,221"
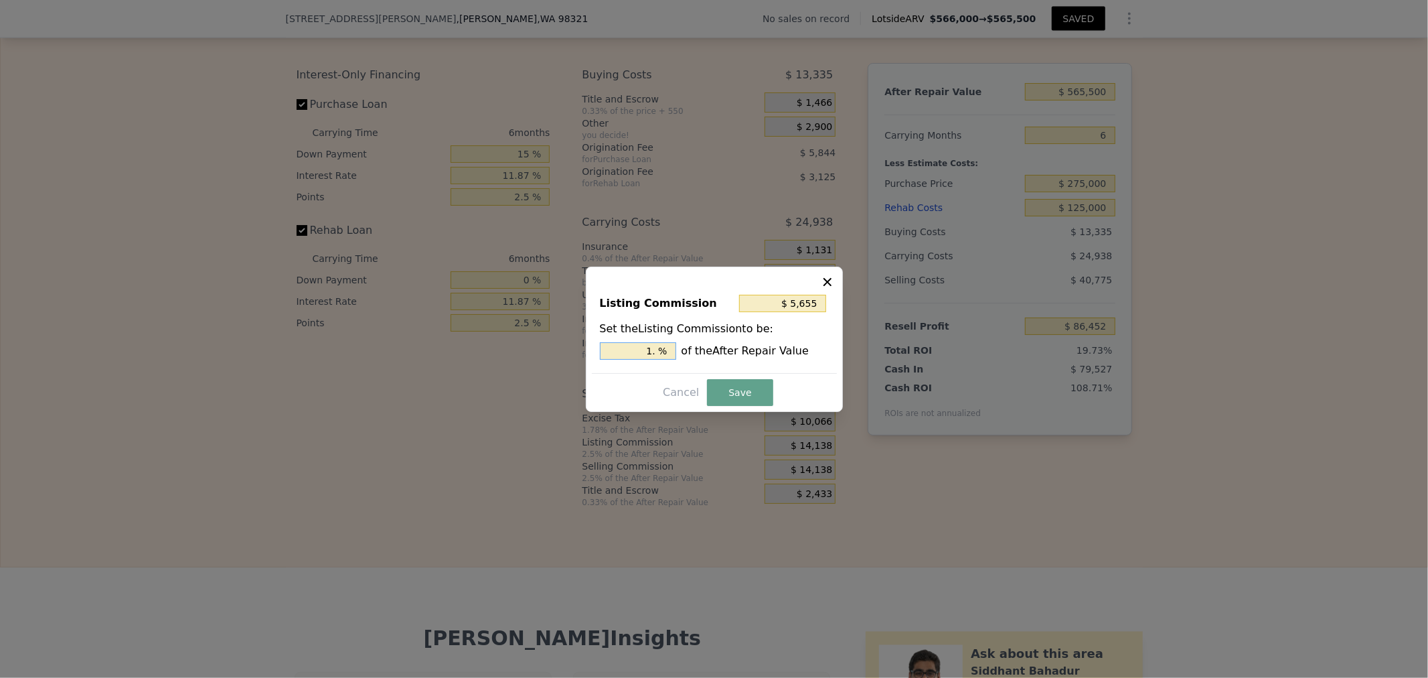
type input "1.1 %"
type input "$ 6,334"
type input "1.12 %"
type input "$ 6,362"
type input "1.125 %"
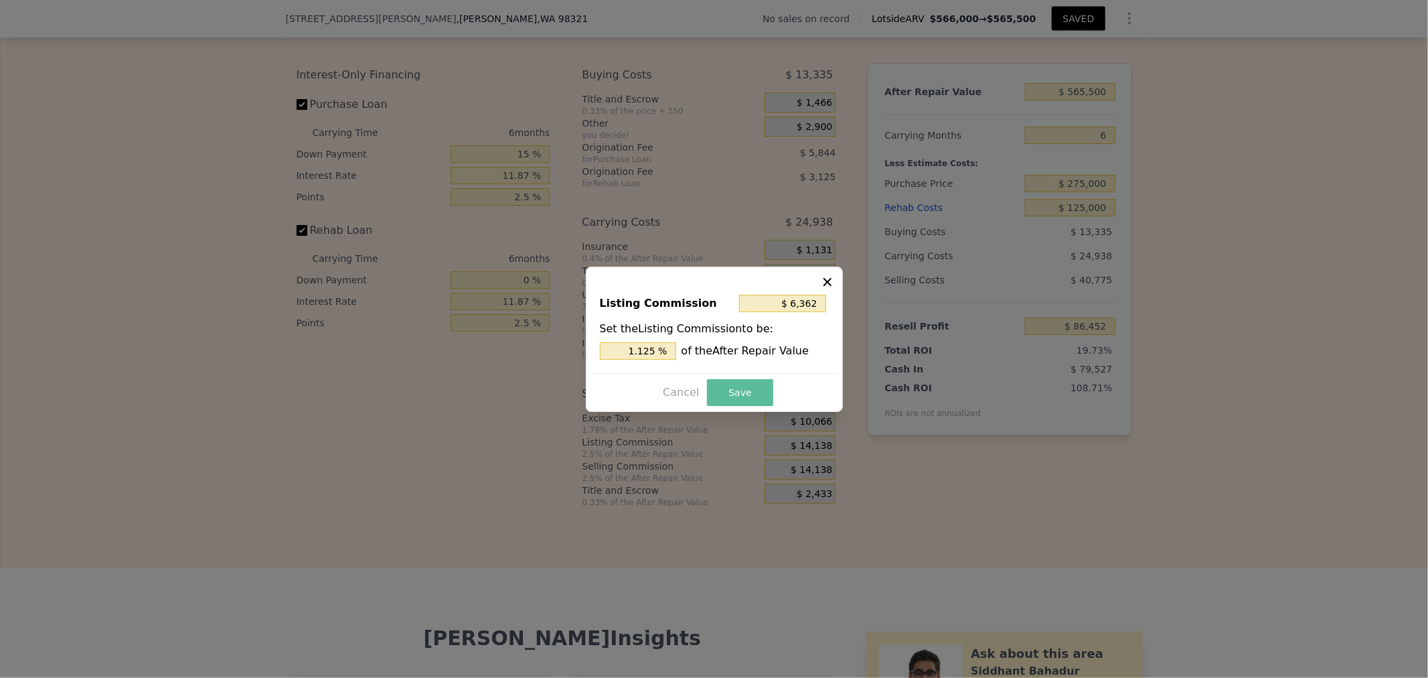
click at [745, 390] on button "Save" at bounding box center [740, 392] width 66 height 27
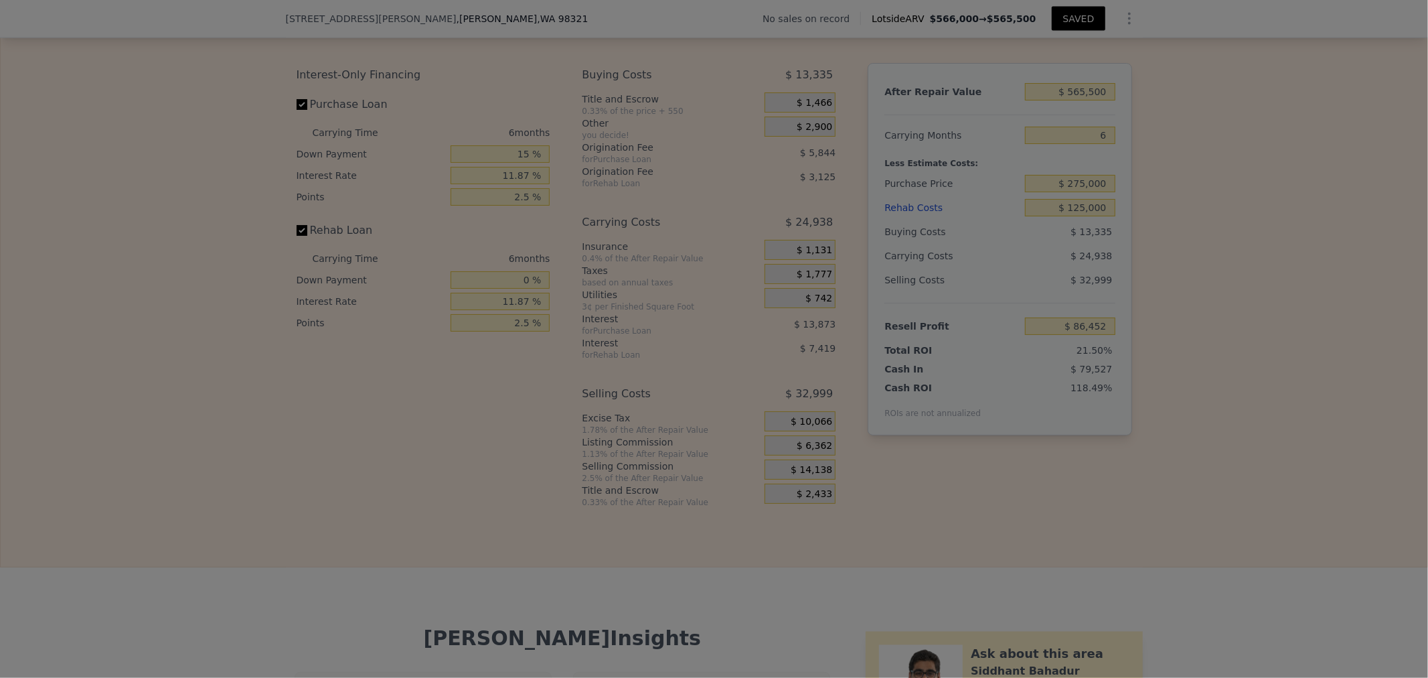
type input "$ 94,228"
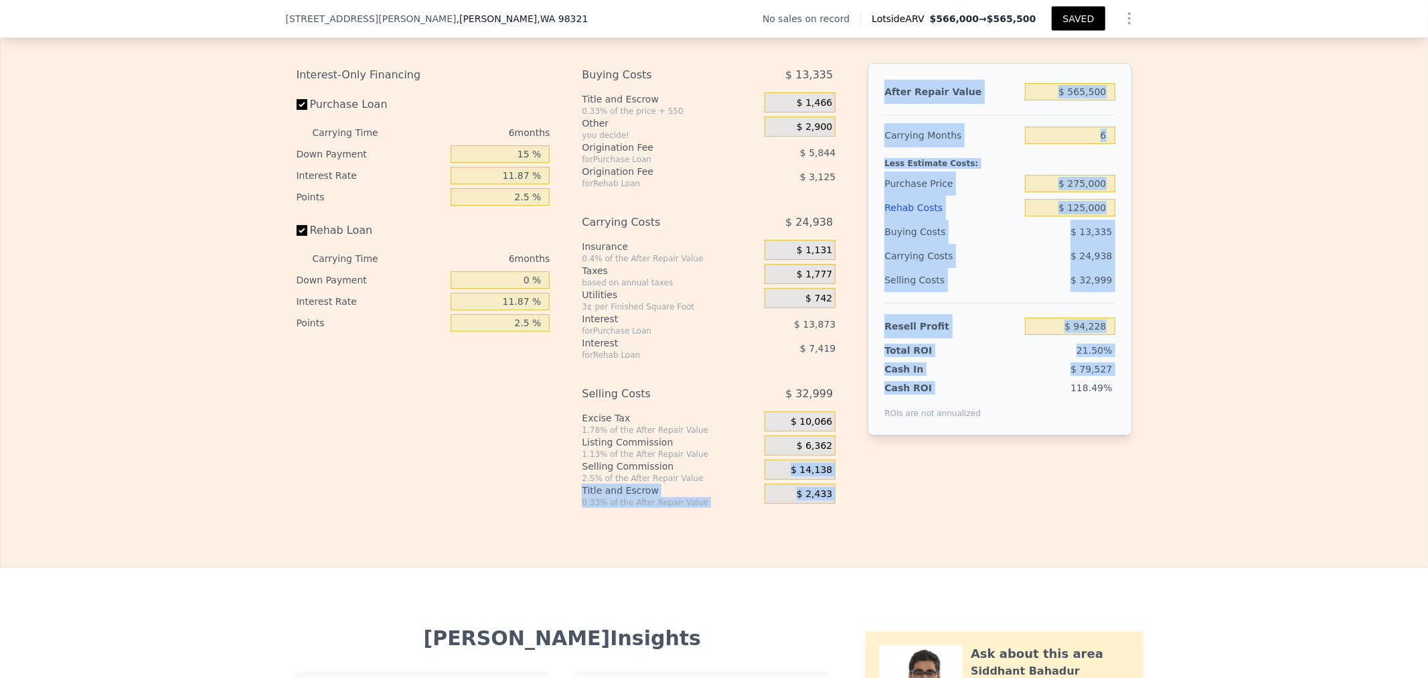
drag, startPoint x: 783, startPoint y: 489, endPoint x: 922, endPoint y: 495, distance: 138.8
click at [911, 495] on div "Interest-Only Financing Purchase Loan Carrying Time 6 months Down Payment 15 % …" at bounding box center [715, 285] width 836 height 445
click at [807, 476] on span "$ 14,138" at bounding box center [812, 470] width 42 height 12
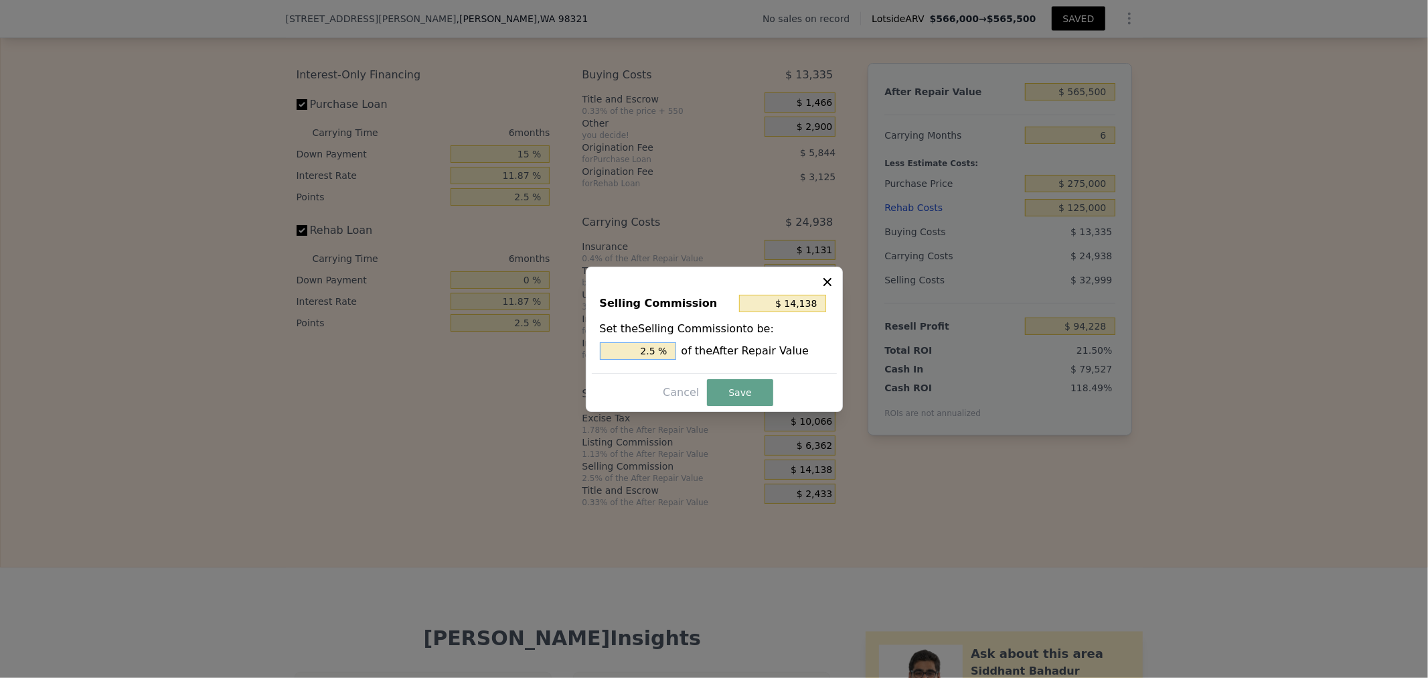
drag, startPoint x: 632, startPoint y: 356, endPoint x: 824, endPoint y: 311, distance: 196.7
click at [730, 331] on div "Set the Selling Commission to be: 2.5 % of the After Repair Value" at bounding box center [714, 340] width 229 height 39
type input "$ 11,310"
type input "2. %"
type input "$ 11,876"
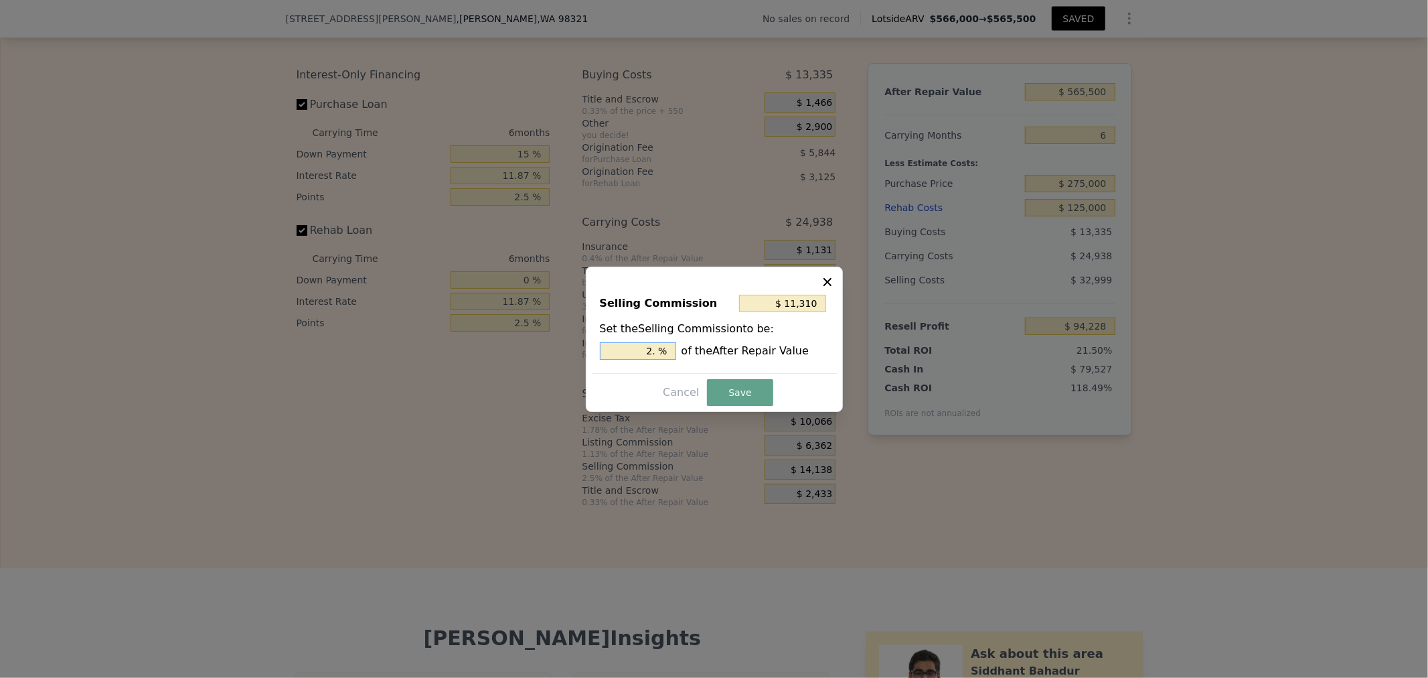
type input "2.1 %"
type input "$ 11,989"
type input "2.12 %"
type input "$ 12,017"
type input "2.125 %"
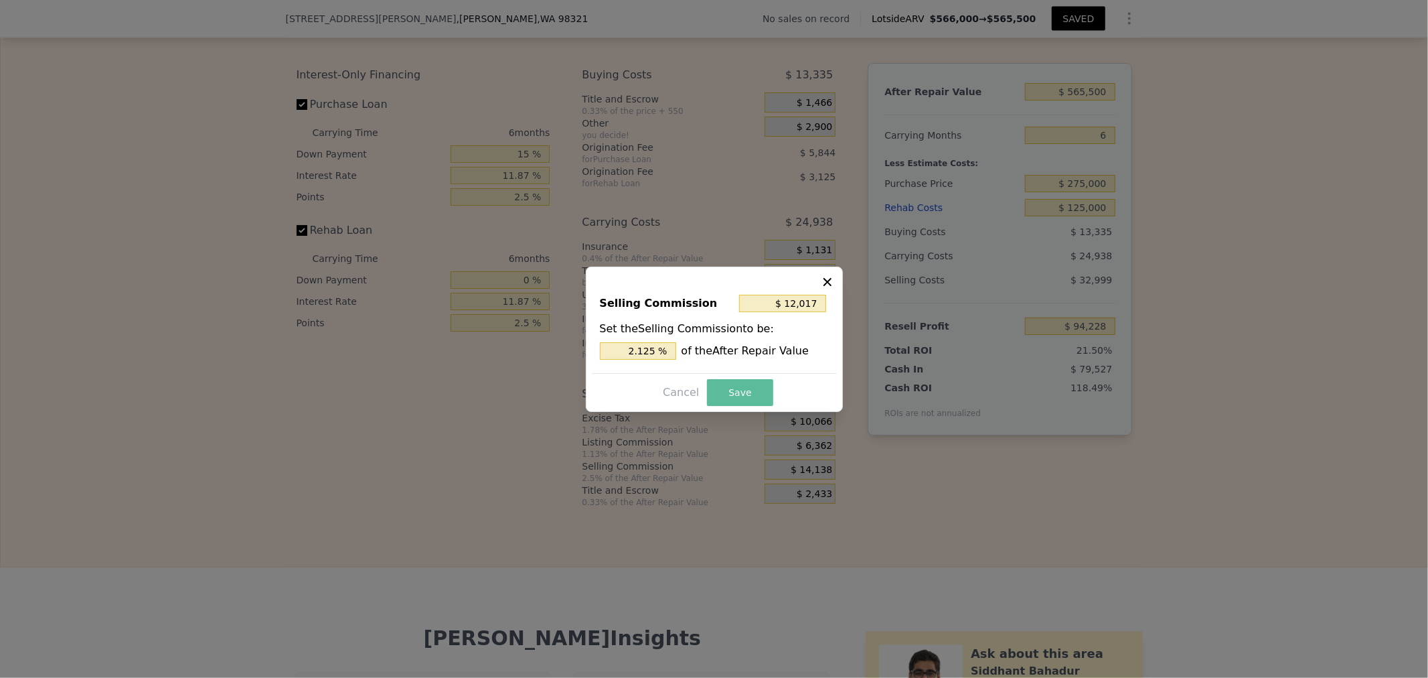
click at [740, 390] on button "Save" at bounding box center [740, 392] width 66 height 27
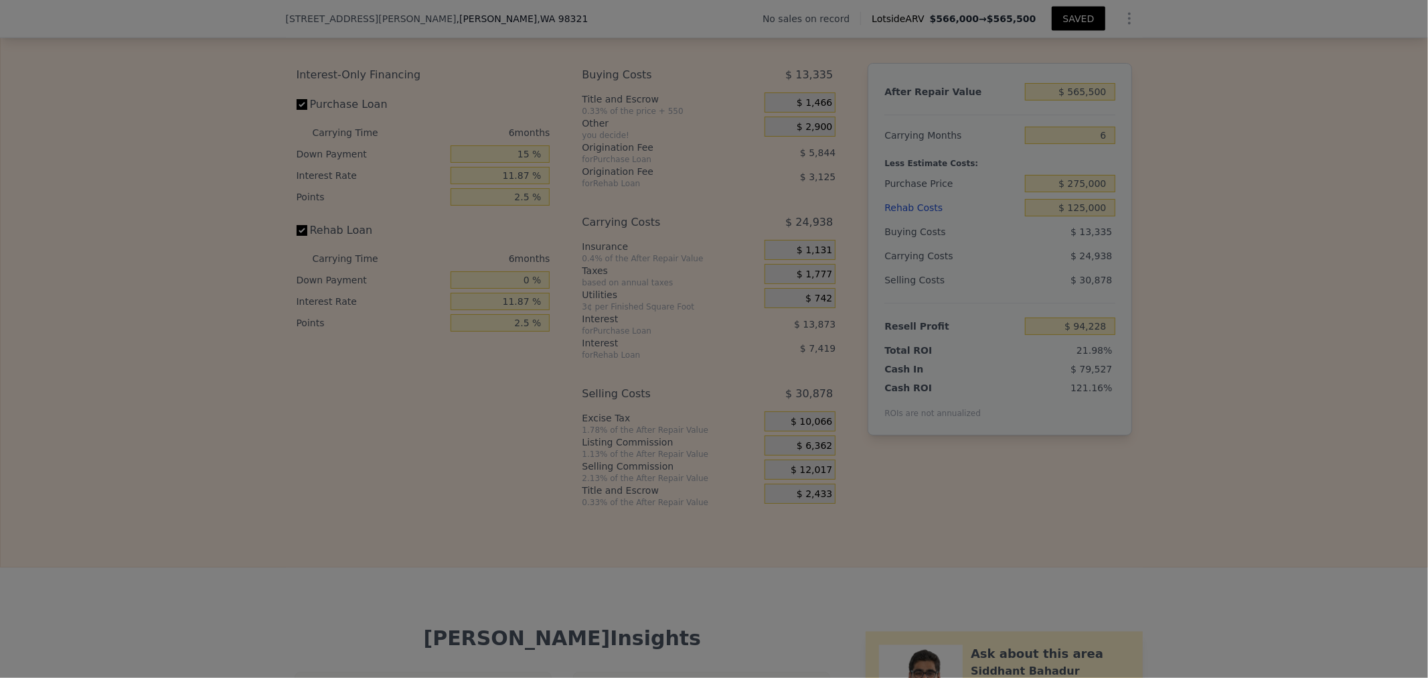
type input "$ 96,349"
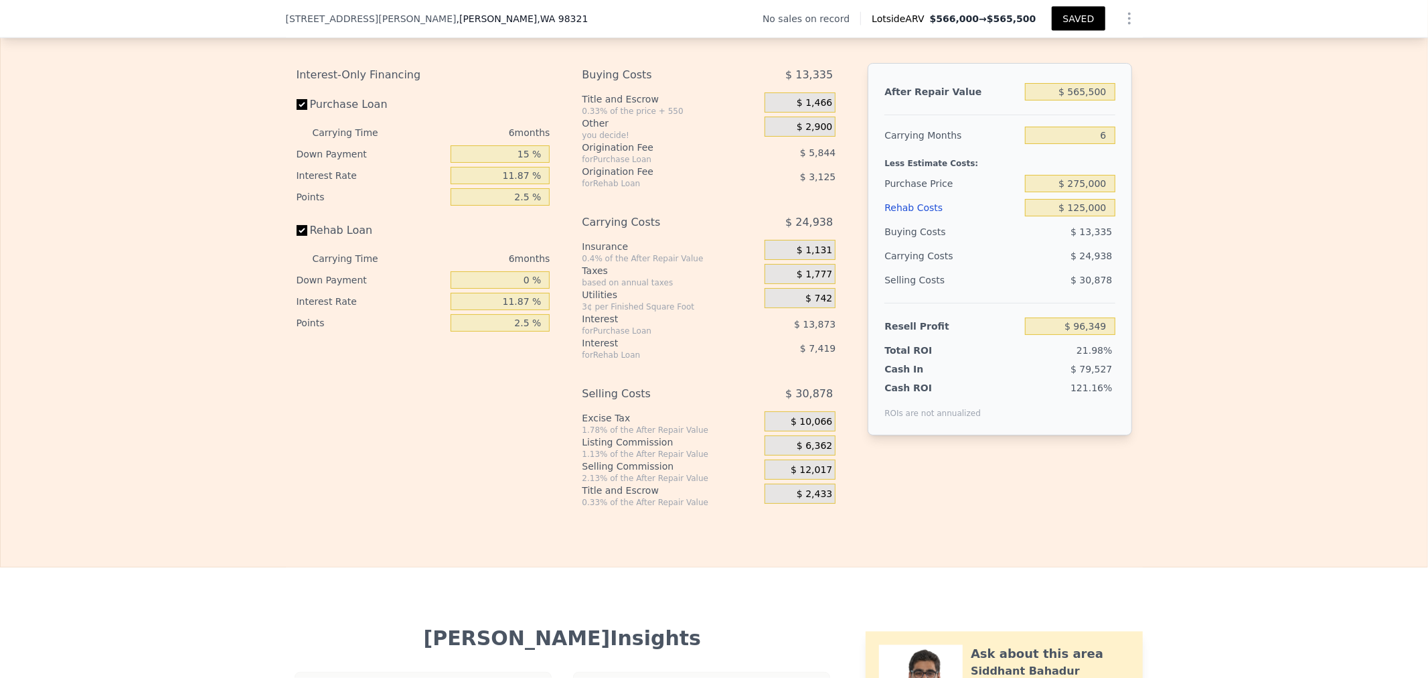
click at [1014, 507] on div "Interest-Only Financing Purchase Loan Carrying Time 6 months Down Payment 15 % …" at bounding box center [715, 285] width 836 height 445
drag, startPoint x: 1061, startPoint y: 116, endPoint x: 1215, endPoint y: 100, distance: 154.1
click at [1202, 101] on div "Edit the assumptions in yellow boxes. Input profit to calculate an offer price.…" at bounding box center [714, 258] width 1427 height 498
type input "$ 5"
type input "-$ 437,687"
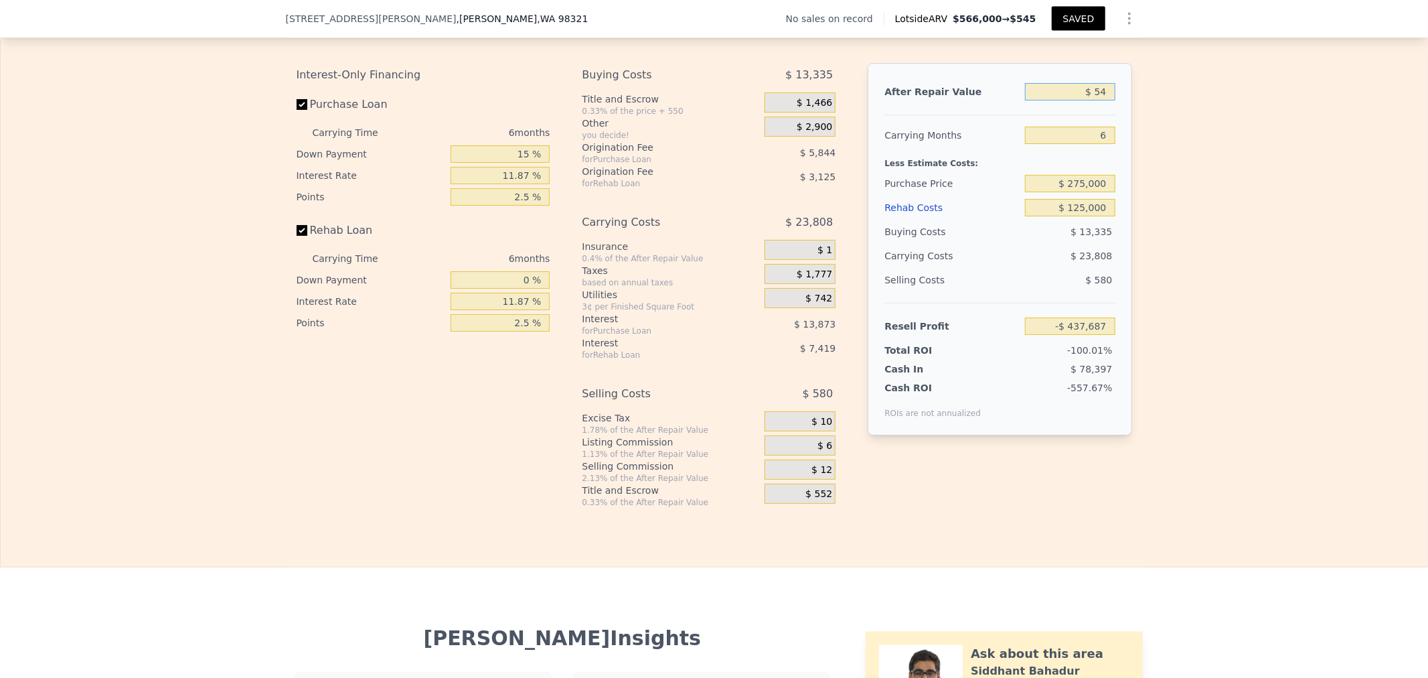
type input "$ 545"
type input "-$ 437,178"
type input "$ 5,450"
type input "-$ 432,545"
type input "$ 54,500"
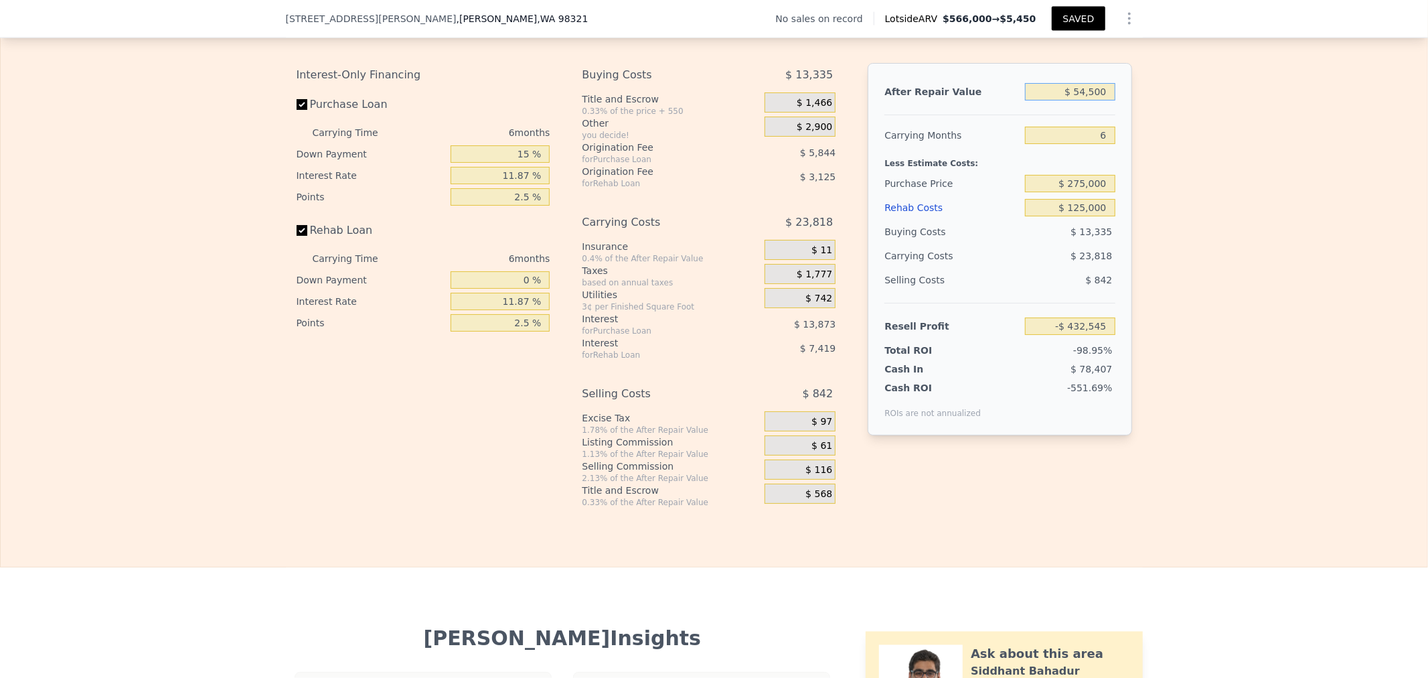
type input "-$ 386,223"
type input "$ 545,000"
type input "$ 76,990"
click at [1235, 313] on div "Edit the assumptions in yellow boxes. Input profit to calculate an offer price.…" at bounding box center [714, 258] width 1427 height 498
click at [1025, 303] on div "Selling Costs $ 29,778" at bounding box center [999, 285] width 230 height 35
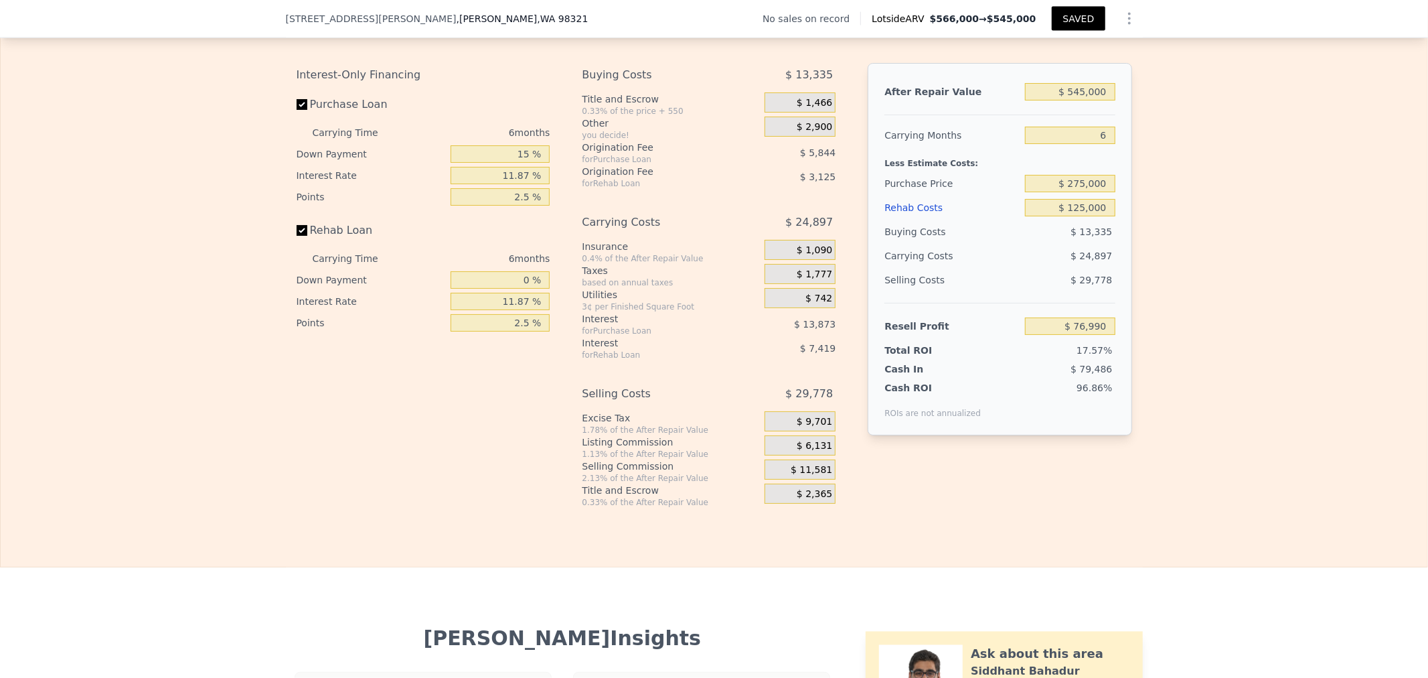
scroll to position [1949, 0]
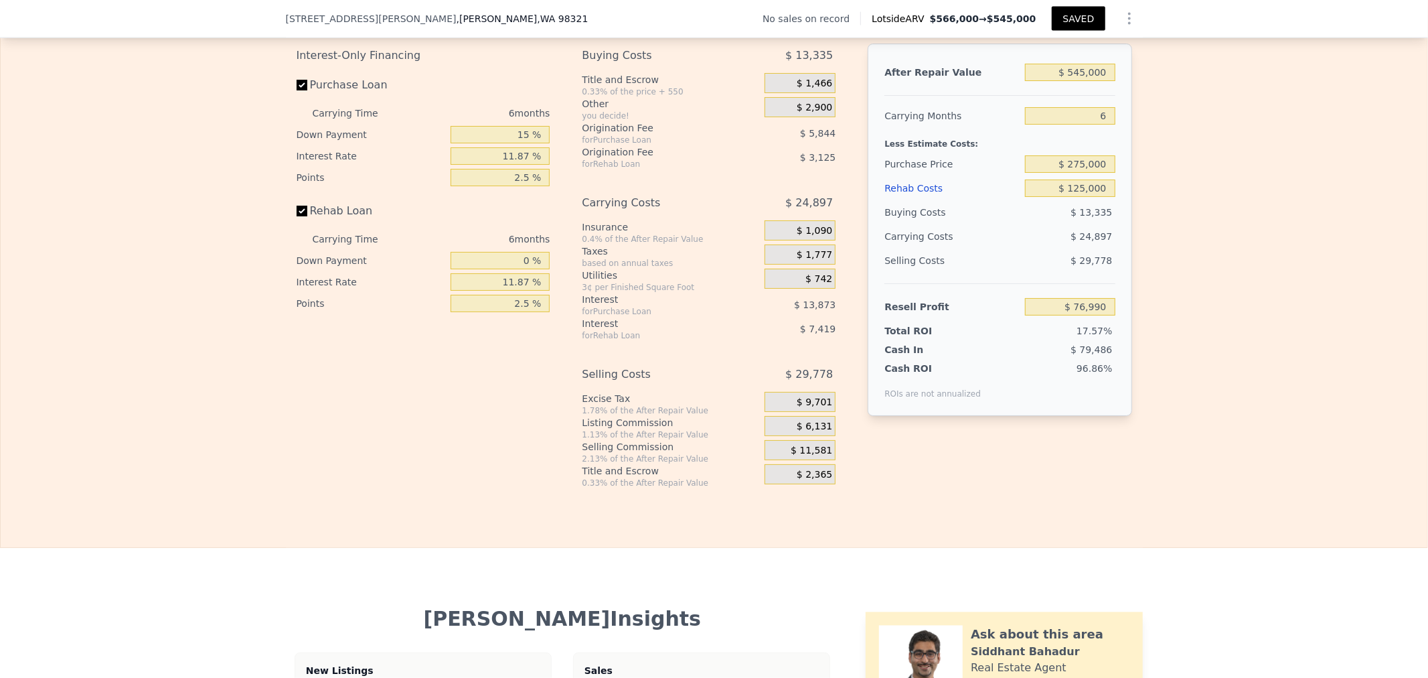
type input "$ 565,500"
type input "$ 0"
type input "$ 29,537"
